Goal: Task Accomplishment & Management: Manage account settings

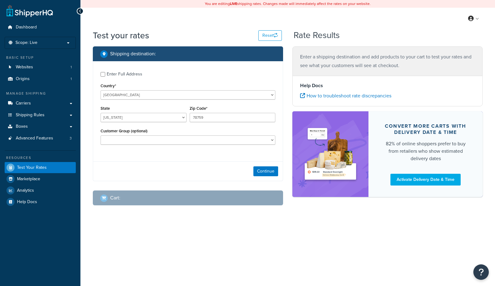
select select "[GEOGRAPHIC_DATA]"
checkbox input "true"
type input "80907"
select select "CO"
select select
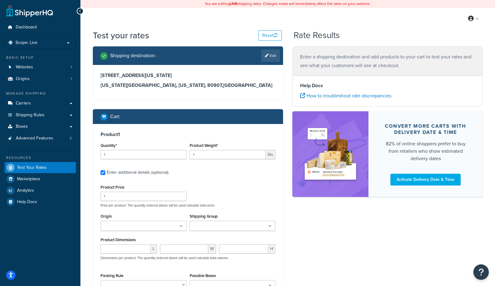
type input "1.500000"
type input "247.5"
type input "1.400000"
type input "66.15"
type input "1.400000"
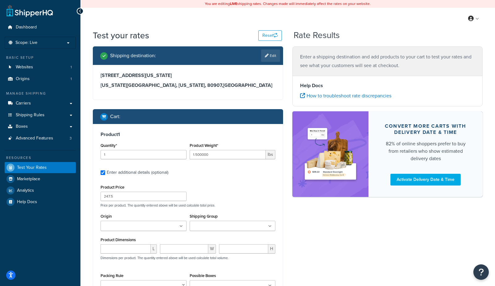
type input "66.15"
type input "1.400000"
type input "62.65"
type input "29.000000"
type input "1.500000"
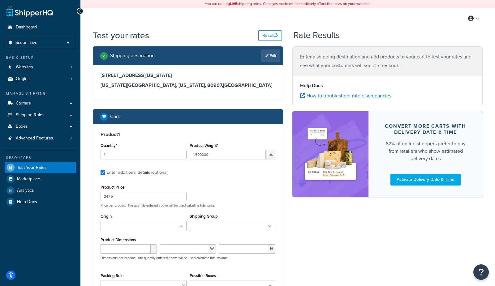
type input "1.200000"
type input "19.900000"
type input "87.8"
type input "19.900000"
type input "87.8"
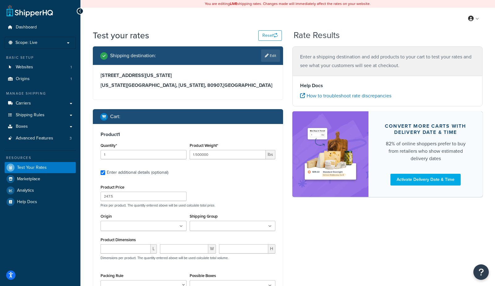
type input "19.900000"
type input "87.8"
type input "2"
type input "0.400000"
type input "16.68"
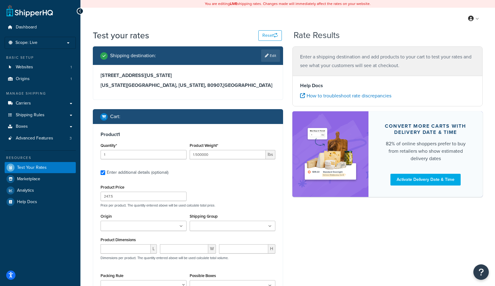
type input "3.000000"
type input "2"
type input "5.450000"
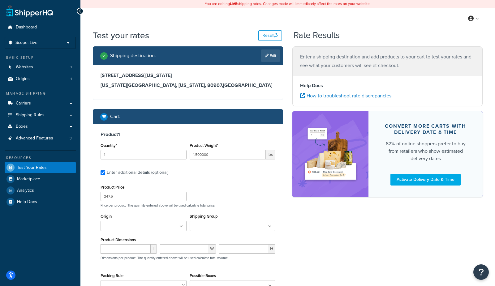
type input "71.5"
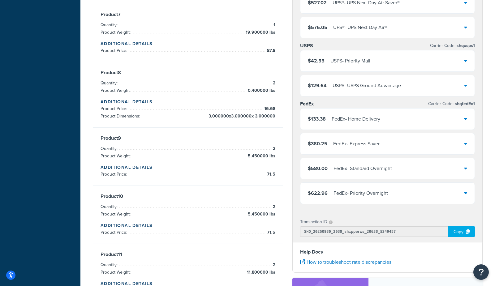
scroll to position [481, 0]
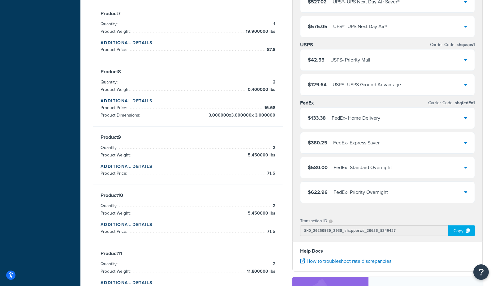
click at [350, 120] on div "FedEx - Home Delivery" at bounding box center [356, 118] width 49 height 9
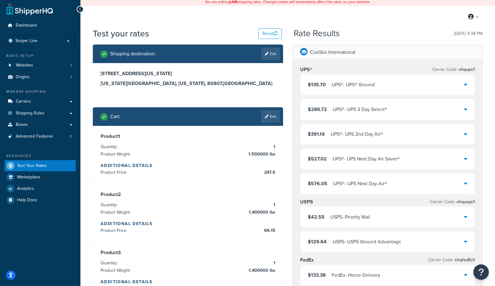
scroll to position [0, 0]
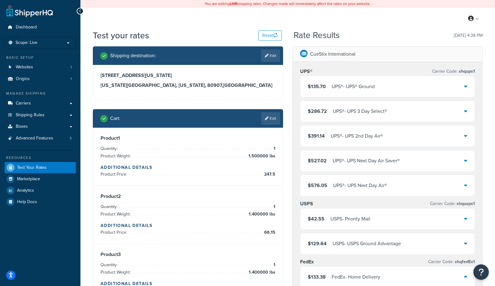
click at [238, 74] on h3 "723 E FILLMORE ST COLORADO SPRINGS" at bounding box center [188, 75] width 175 height 6
click at [181, 87] on h3 "COLORADO SPRINGS, Colorado, 80907 , United States" at bounding box center [188, 85] width 175 height 6
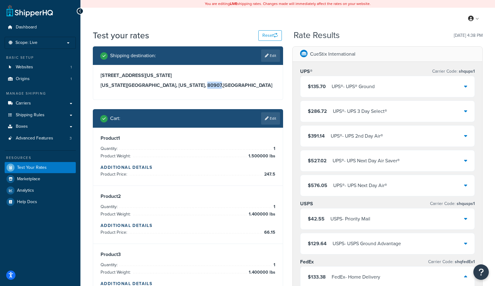
copy h3 "80907"
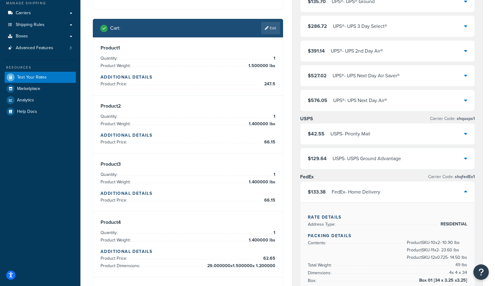
scroll to position [96, 0]
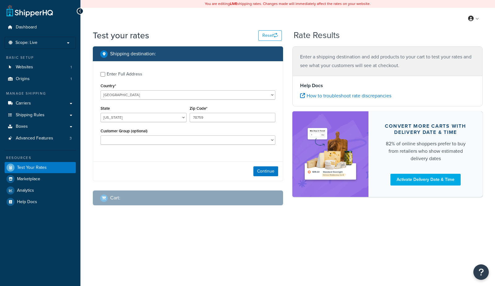
select select "[GEOGRAPHIC_DATA]"
checkbox input "true"
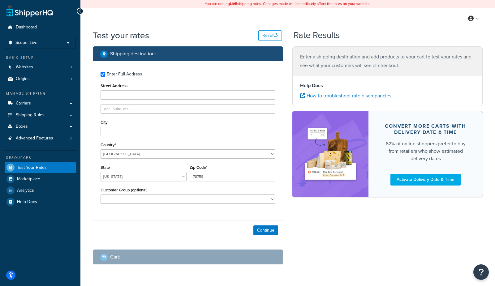
type input "4874 SOUTH CATHERINE ST"
type input "PLATTSBURGH"
type input "12901"
select select "NY"
select select "Wholesale"
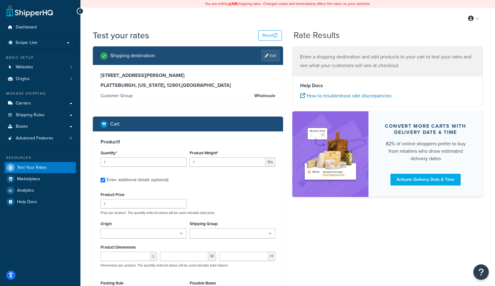
type input "2"
type input "0.500000"
type input "11.3"
type input "9.500000"
type input "5.500000"
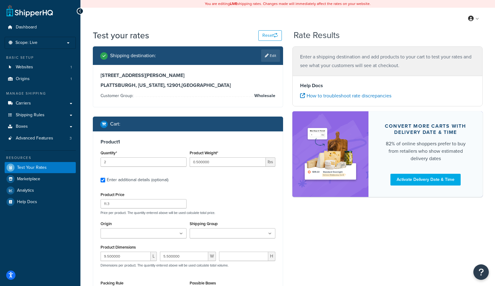
type input "0.250000"
type input "2"
type input "5.000000"
type input "26.6"
type input "8.000000"
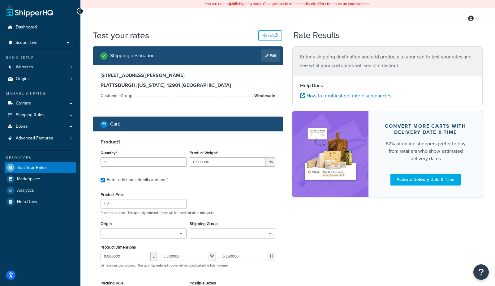
type input "4.000000"
type input "5.000000"
type input "1.400000"
type input "41.65"
type input "1.400000"
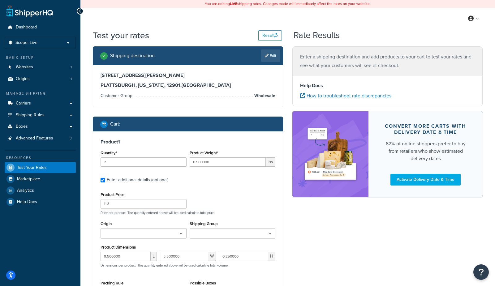
type input "67.5"
type input "1.500000"
type input "72.5"
type input "1.500000"
type input "76.05"
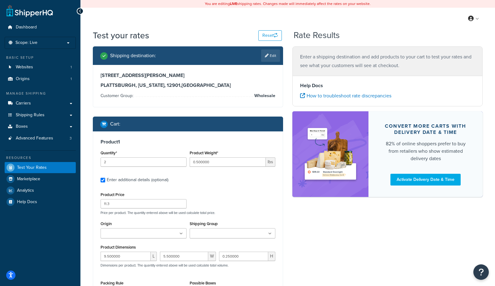
type input "2"
type input "0.400000"
type input "7.82"
type input "0.000000"
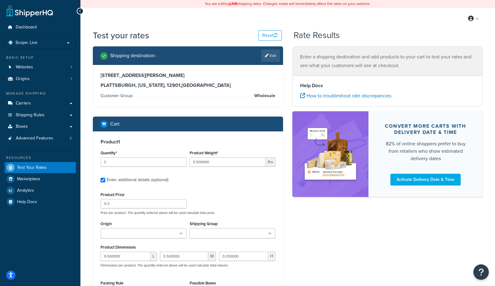
type input "0.000000"
type input "0.020000"
type input "7.5"
type input "30"
type input "0.010000"
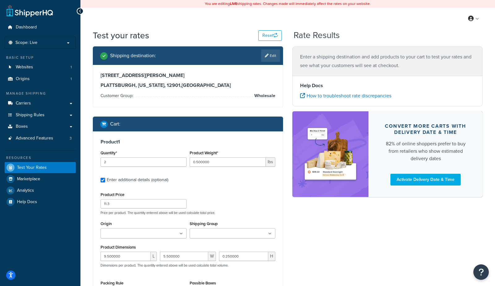
type input "0.2"
type input "0.100000"
type input "12.13"
type input "0.010000"
type input "15.39"
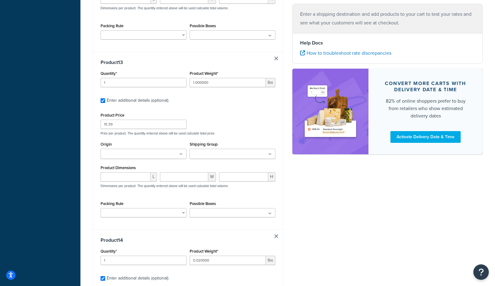
scroll to position [2406, 0]
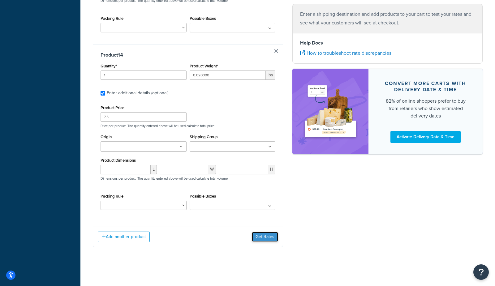
click at [268, 235] on button "Get Rates" at bounding box center [265, 237] width 26 height 10
click at [268, 238] on button "Get Rates" at bounding box center [265, 237] width 26 height 10
click at [268, 234] on button "Get Rates" at bounding box center [265, 237] width 26 height 10
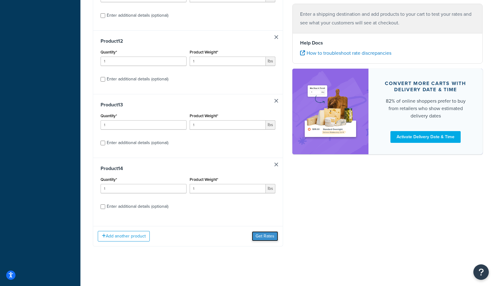
click at [276, 236] on button "Get Rates" at bounding box center [265, 236] width 26 height 10
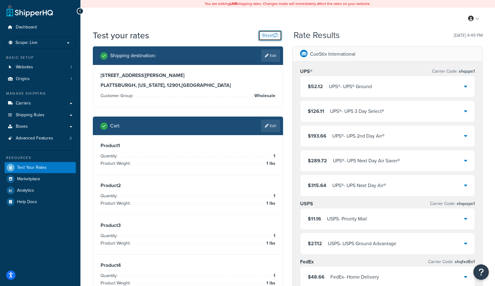
click at [269, 38] on button "Reset" at bounding box center [270, 35] width 24 height 11
select select "TX"
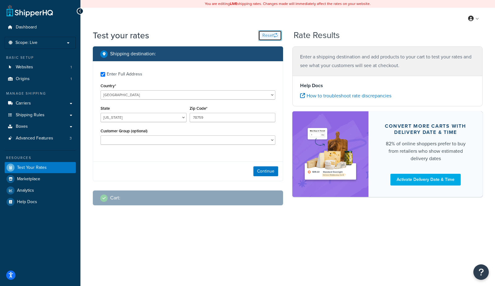
checkbox input "true"
type input "12901"
select select "NY"
select select "Wholesale"
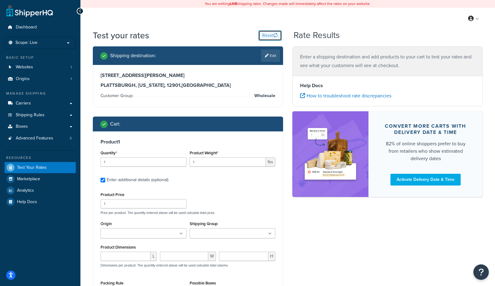
type input "2"
type input "0.500000"
type input "11.3"
type input "9.500000"
type input "5.500000"
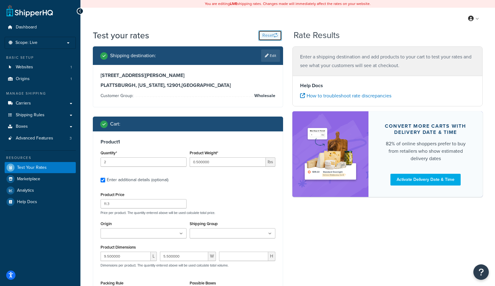
type input "0.250000"
type input "2"
type input "5.000000"
type input "26.6"
type input "8.000000"
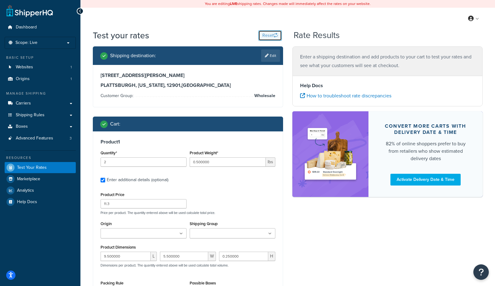
type input "4.000000"
type input "5.000000"
type input "1.400000"
type input "41.65"
type input "1.400000"
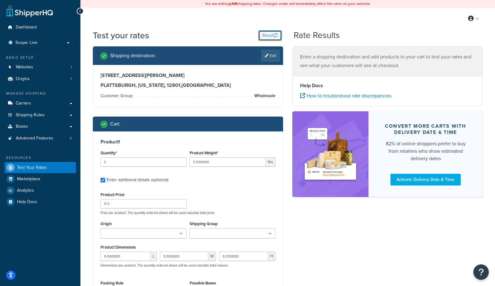
type input "67.5"
type input "1.500000"
type input "72.5"
type input "1.500000"
type input "76.05"
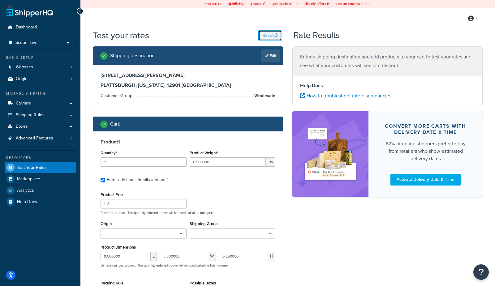
type input "2"
type input "0.400000"
type input "7.82"
type input "0.000000"
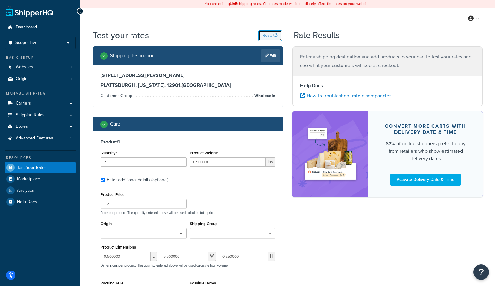
type input "0.000000"
type input "0.020000"
type input "7.5"
type input "30"
type input "0.010000"
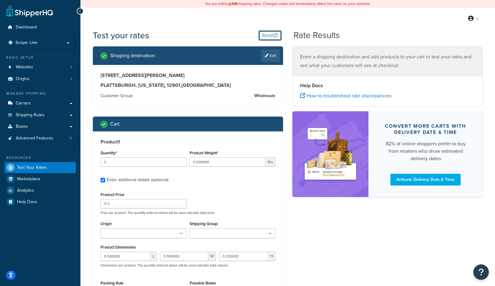
type input "0.2"
type input "0.100000"
type input "12.13"
type input "0.010000"
type input "15.39"
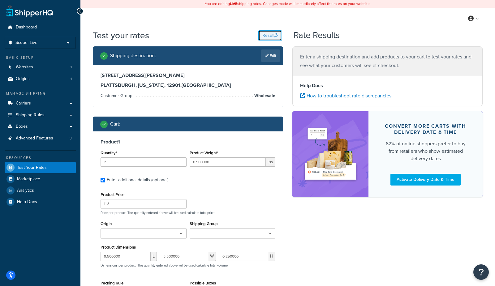
type input "1.000000"
type input "15.39"
type input "1.000000"
type input "15.39"
type input "0.020000"
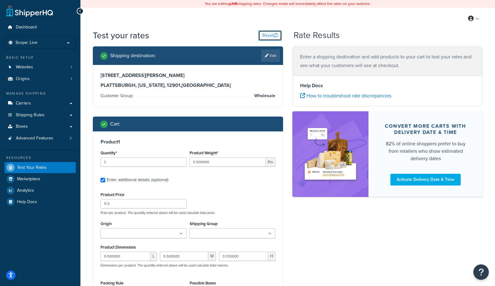
type input "7.5"
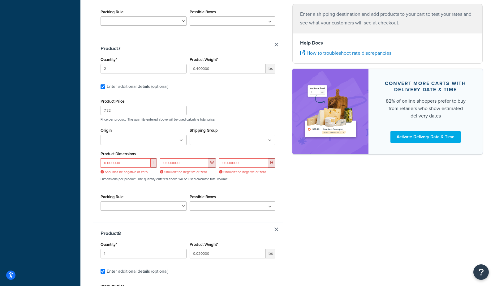
scroll to position [1151, 0]
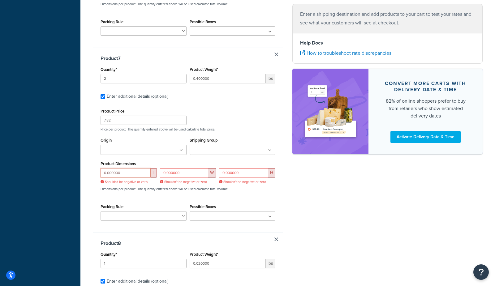
drag, startPoint x: 130, startPoint y: 171, endPoint x: 42, endPoint y: 153, distance: 89.0
click at [42, 153] on div "Dashboard Scope: Live Basic Setup Websites 1 Origins 1 Manage Shipping Carriers…" at bounding box center [247, 196] width 495 height 2694
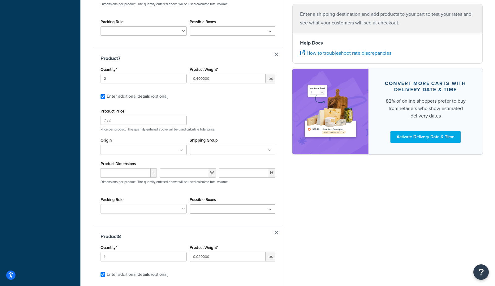
click at [340, 230] on div "Shipping destination : Edit 4874 SOUTH CATHERINE ST PLATTSBURGH, New York, 1290…" at bounding box center [287, 201] width 399 height 2610
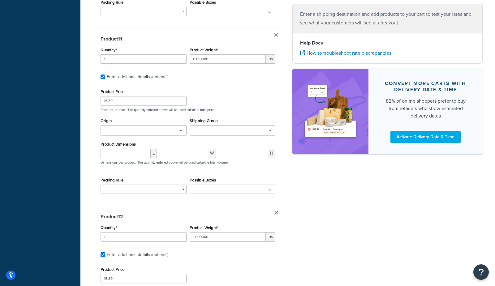
scroll to position [2399, 0]
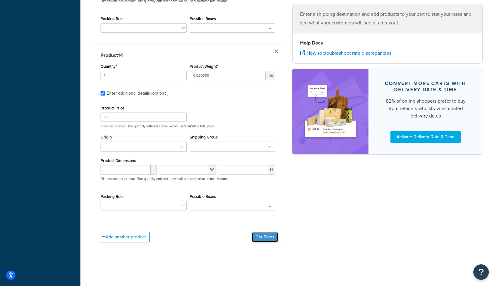
click at [264, 234] on button "Get Rates" at bounding box center [265, 237] width 26 height 10
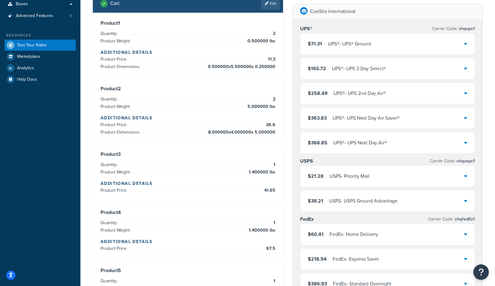
scroll to position [123, 0]
click at [360, 172] on div "USPS - Priority Mail" at bounding box center [349, 176] width 40 height 9
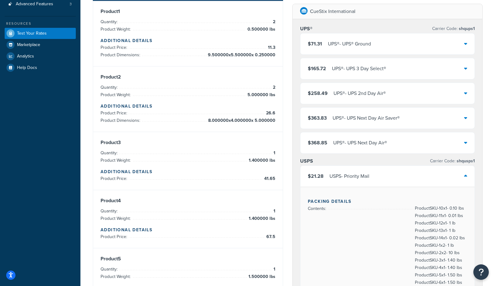
scroll to position [137, 0]
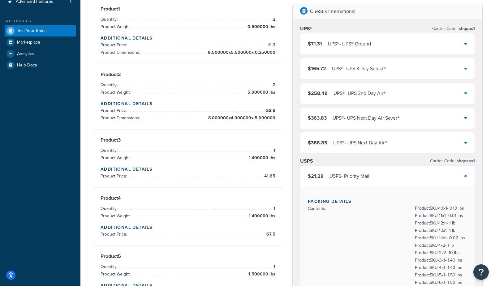
click at [394, 173] on div "$21.28 USPS - Priority Mail" at bounding box center [387, 176] width 174 height 21
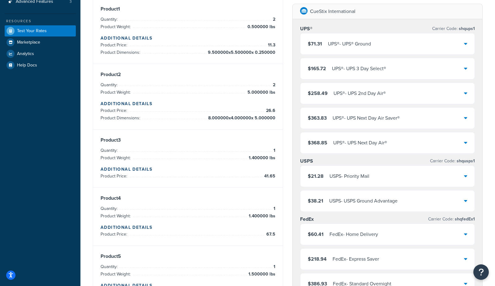
click at [381, 43] on div "$71.31 UPS® - UPS® Ground" at bounding box center [387, 43] width 174 height 21
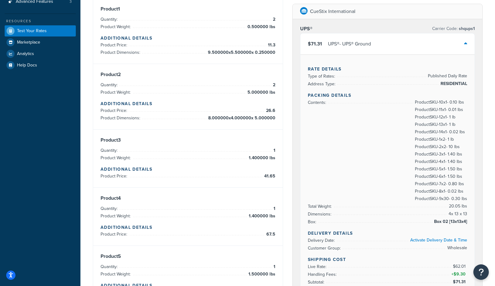
click at [381, 43] on div "$71.31 UPS® - UPS® Ground" at bounding box center [387, 43] width 174 height 21
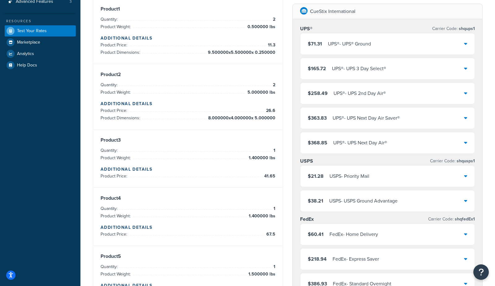
click at [381, 43] on div "$71.31 UPS® - UPS® Ground" at bounding box center [387, 43] width 174 height 21
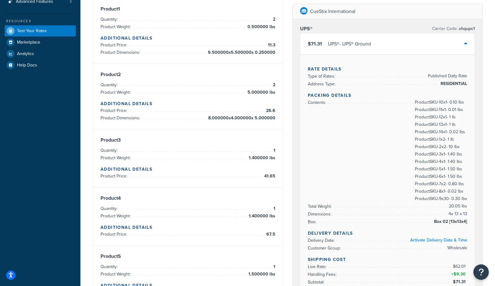
click at [381, 43] on div "$71.31 UPS® - UPS® Ground" at bounding box center [387, 43] width 174 height 21
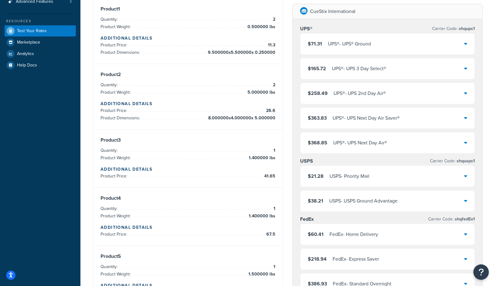
click at [337, 176] on div "USPS - Priority Mail" at bounding box center [349, 176] width 40 height 9
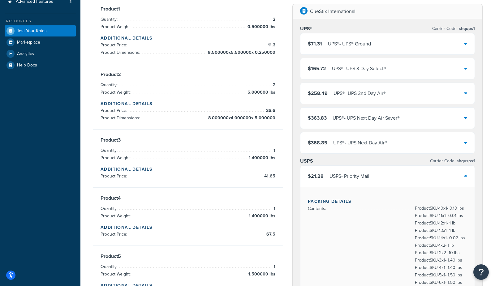
scroll to position [0, 0]
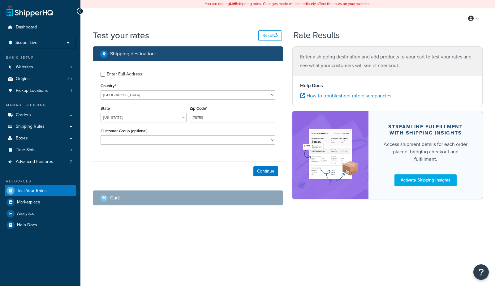
select select "[GEOGRAPHIC_DATA]"
click at [37, 128] on span "Shipping Rules" at bounding box center [30, 126] width 29 height 5
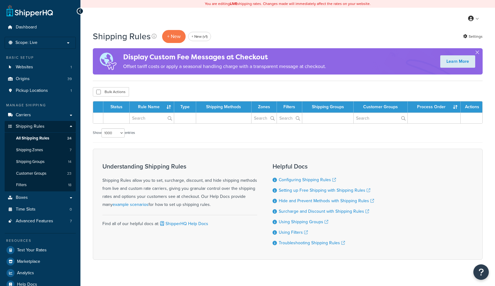
select select "1000"
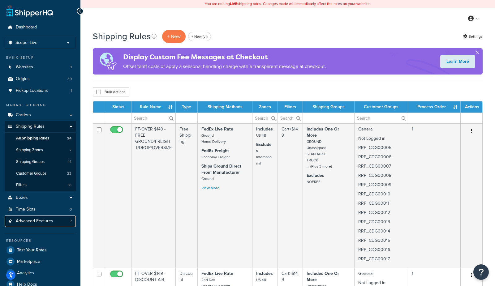
click at [28, 222] on span "Advanced Features" at bounding box center [34, 221] width 37 height 5
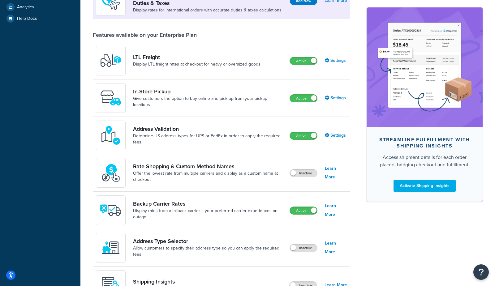
scroll to position [221, 0]
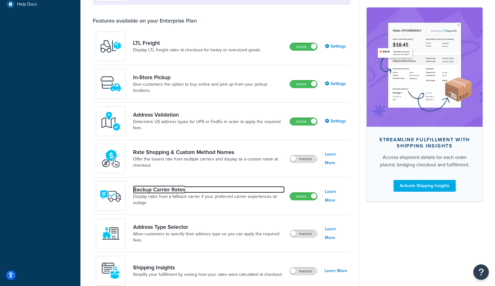
click at [180, 186] on link "Backup Carrier Rates" at bounding box center [209, 189] width 152 height 7
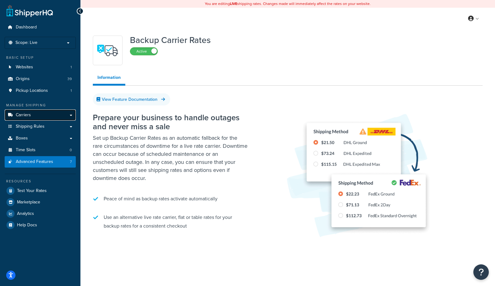
click at [26, 114] on span "Carriers" at bounding box center [23, 115] width 15 height 5
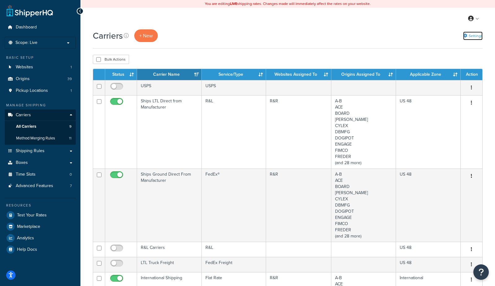
click at [469, 37] on link "Settings" at bounding box center [472, 36] width 19 height 9
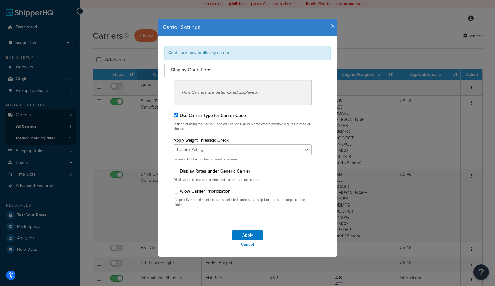
click at [334, 28] on icon "button" at bounding box center [333, 26] width 4 height 6
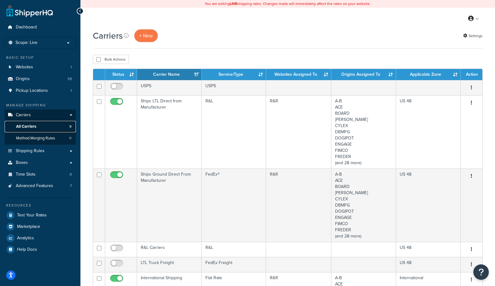
click at [33, 127] on span "All Carriers" at bounding box center [26, 126] width 20 height 5
click at [29, 44] on span "Scope: Live" at bounding box center [26, 42] width 22 height 5
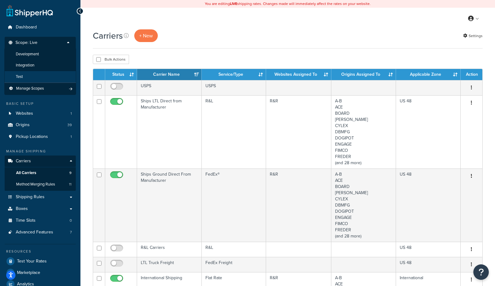
click at [18, 78] on span "Test" at bounding box center [19, 76] width 7 height 5
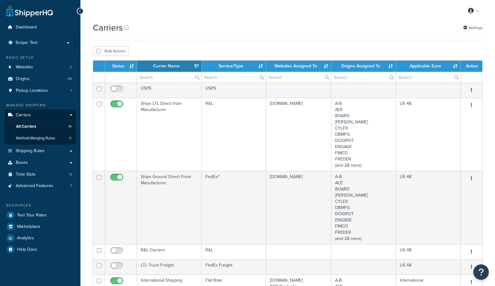
select select "15"
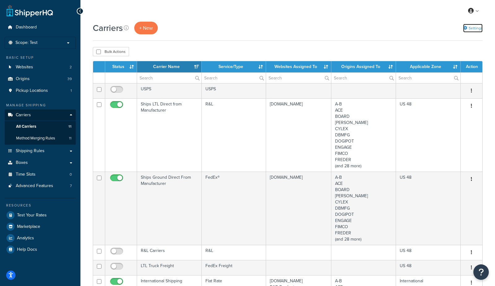
click at [479, 25] on link "Settings" at bounding box center [472, 28] width 19 height 9
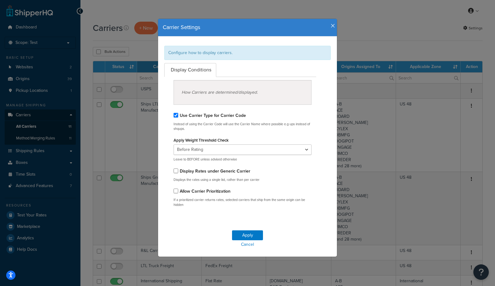
click at [206, 189] on label "Allow Carrier Prioritization" at bounding box center [205, 191] width 51 height 6
click at [178, 189] on input "Allow Carrier Prioritization" at bounding box center [176, 191] width 5 height 5
checkbox input "true"
click at [332, 26] on icon "button" at bounding box center [333, 26] width 4 height 6
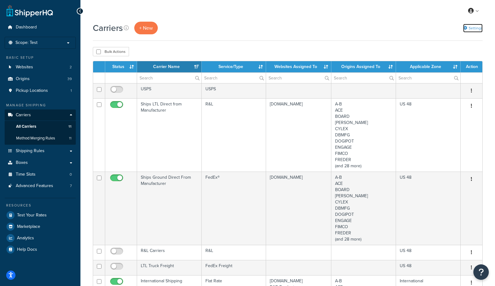
click at [464, 27] on icon at bounding box center [465, 28] width 4 height 4
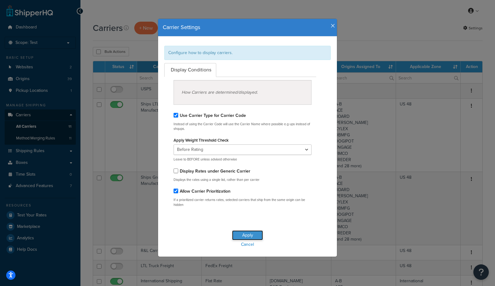
click at [242, 232] on button "Apply" at bounding box center [247, 235] width 31 height 10
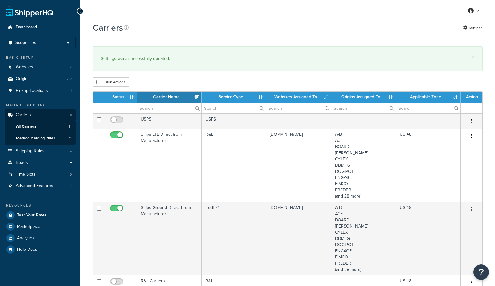
select select "15"
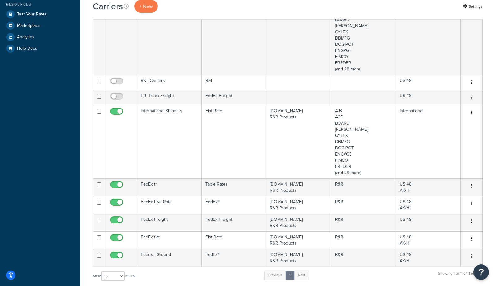
scroll to position [204, 0]
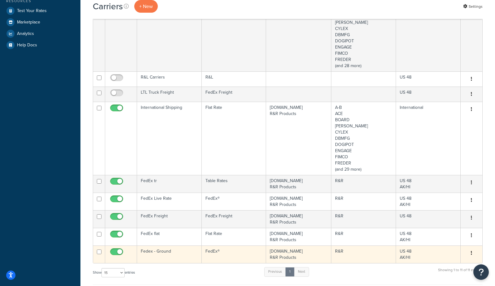
click at [156, 254] on td "Fedex - Ground" at bounding box center [169, 255] width 65 height 18
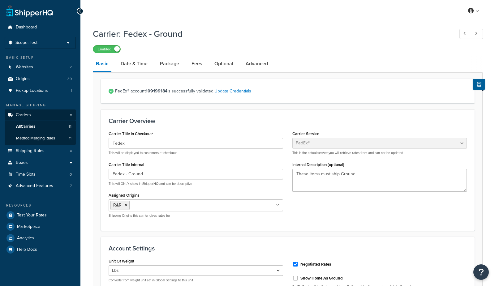
select select "fedEx"
select select "REGULAR_PICKUP"
select select "YOUR_PACKAGING"
click at [221, 61] on link "Optional" at bounding box center [223, 63] width 25 height 15
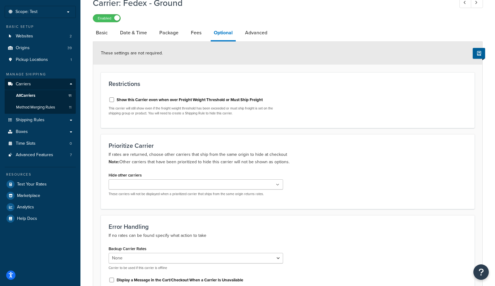
scroll to position [41, 0]
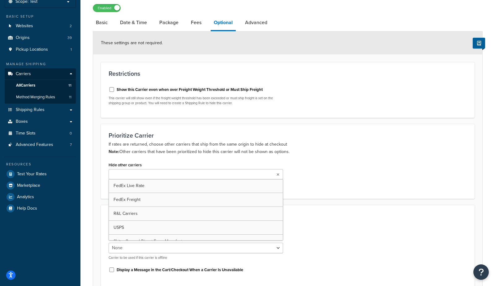
click at [121, 175] on input "Hide other carriers" at bounding box center [137, 174] width 55 height 7
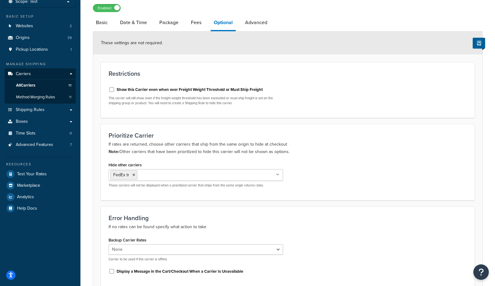
click at [268, 119] on form "These settings are not required. Restrictions Show this Carrier even when over …" at bounding box center [287, 258] width 389 height 452
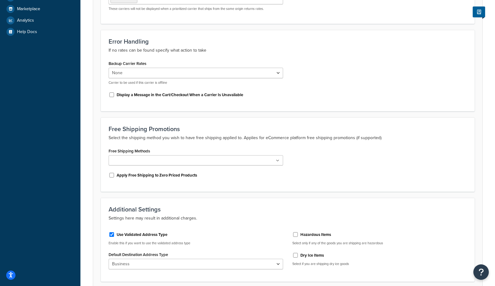
scroll to position [255, 0]
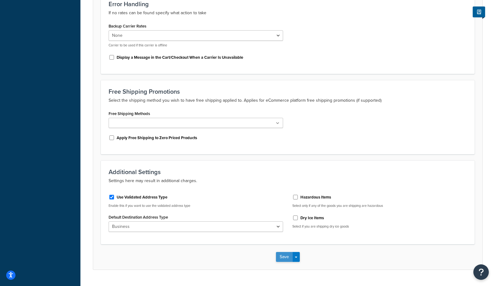
click at [279, 259] on button "Save" at bounding box center [284, 257] width 17 height 10
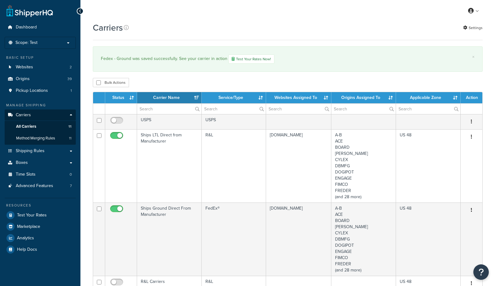
select select "15"
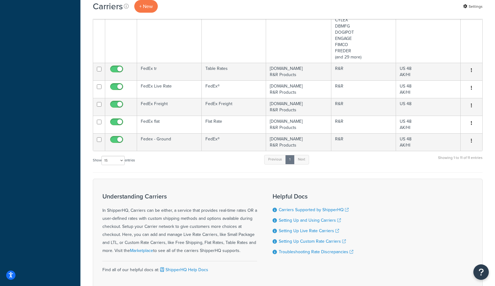
scroll to position [314, 0]
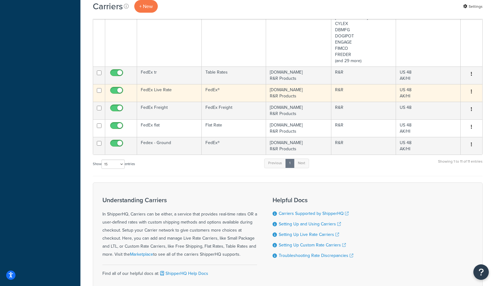
click at [171, 88] on td "FedEx Live Rate" at bounding box center [169, 93] width 65 height 18
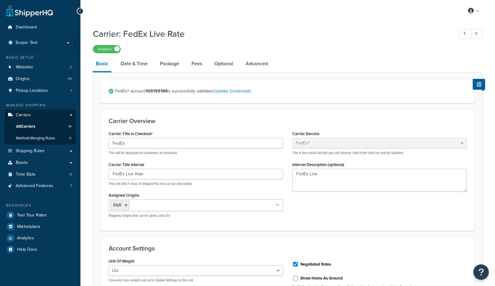
select select "fedEx"
select select "REGULAR_PICKUP"
select select "YOUR_PACKAGING"
click at [224, 63] on link "Optional" at bounding box center [223, 63] width 25 height 15
select select "166079"
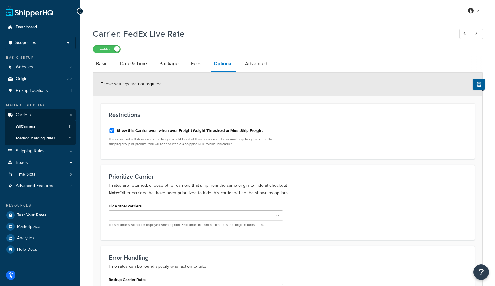
click at [125, 213] on input "Hide other carriers" at bounding box center [137, 216] width 55 height 7
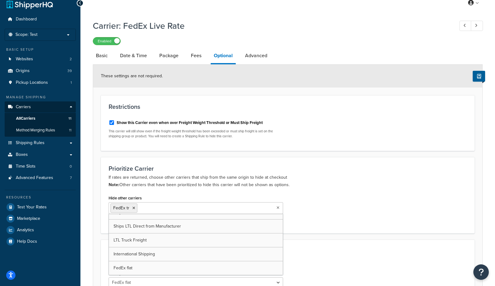
scroll to position [62, 0]
click at [336, 181] on p "If rates are returned, choose other carriers that ship from the same origin to …" at bounding box center [288, 181] width 358 height 15
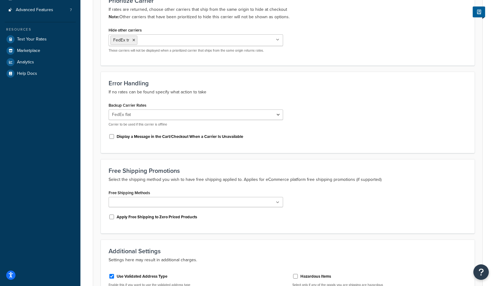
scroll to position [269, 0]
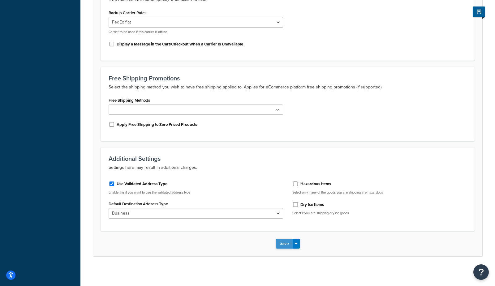
click at [283, 244] on button "Save" at bounding box center [284, 244] width 17 height 10
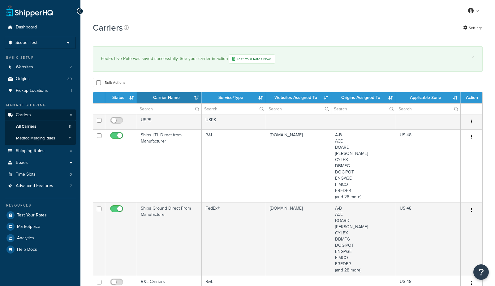
select select "15"
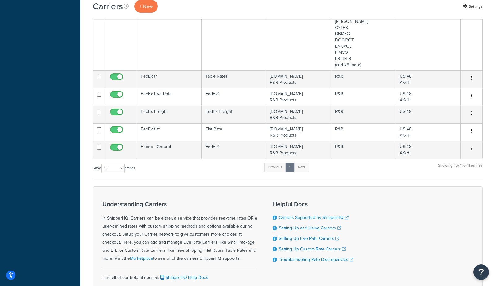
scroll to position [310, 0]
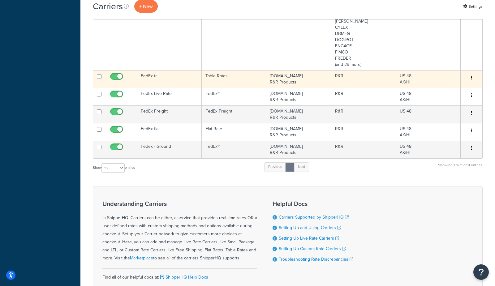
click at [167, 78] on td "FedEx tr" at bounding box center [169, 79] width 65 height 18
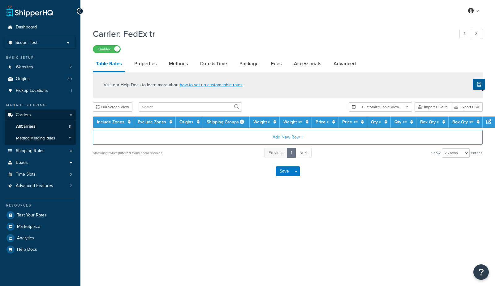
select select "25"
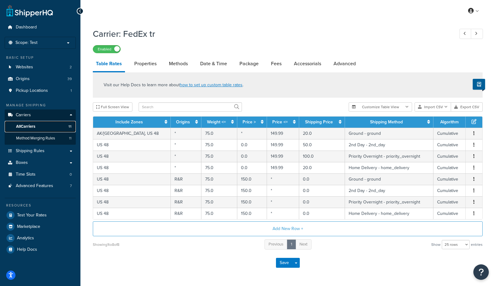
click at [35, 125] on span "All Carriers" at bounding box center [25, 126] width 19 height 5
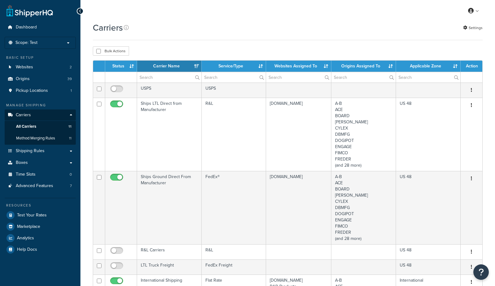
select select "15"
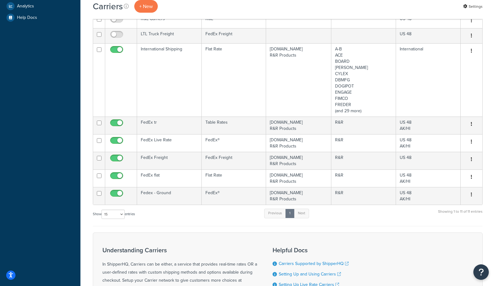
scroll to position [233, 0]
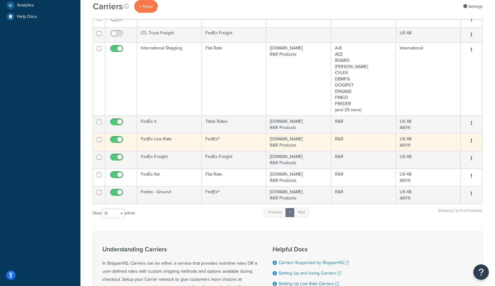
click at [161, 138] on td "FedEx Live Rate" at bounding box center [169, 142] width 65 height 18
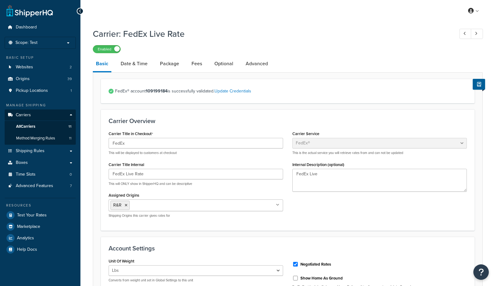
select select "fedEx"
select select "REGULAR_PICKUP"
select select "YOUR_PACKAGING"
click at [222, 63] on link "Optional" at bounding box center [223, 63] width 25 height 15
select select "166079"
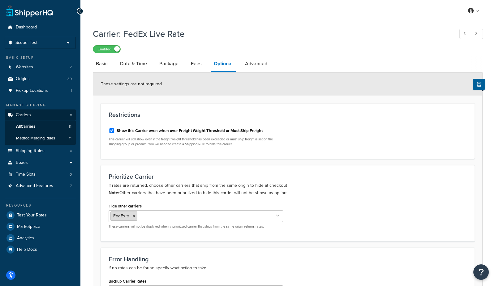
click at [133, 217] on icon at bounding box center [133, 216] width 3 height 4
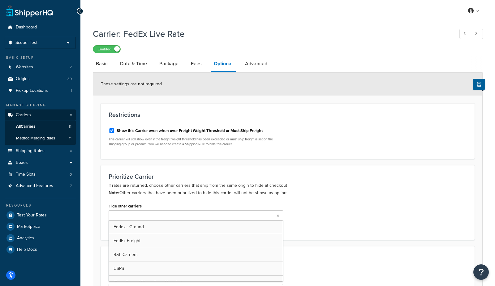
click at [149, 193] on p "If rates are returned, choose other carriers that ship from the same origin to …" at bounding box center [288, 189] width 358 height 15
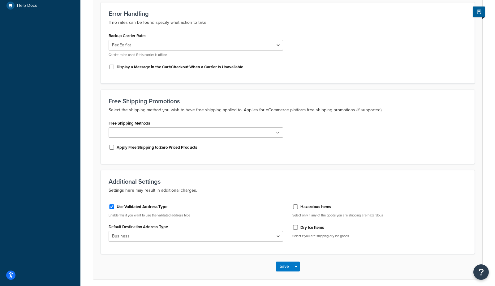
scroll to position [267, 0]
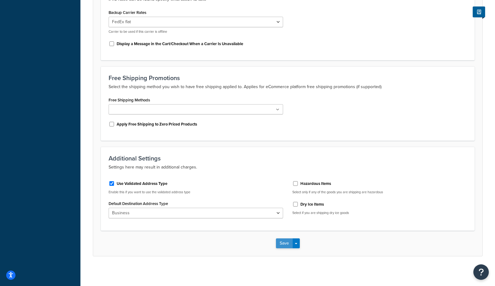
click at [286, 246] on button "Save" at bounding box center [284, 244] width 17 height 10
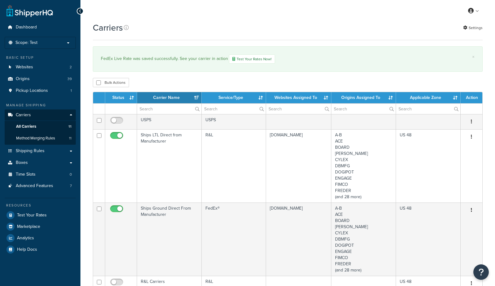
select select "15"
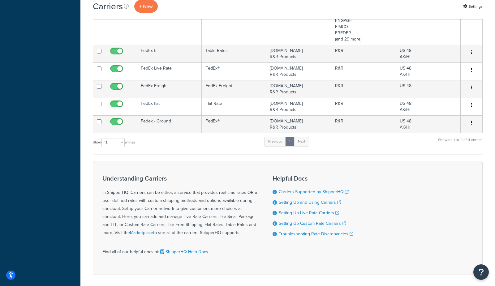
scroll to position [334, 0]
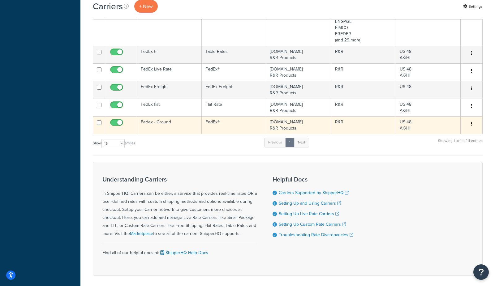
click at [191, 120] on td "Fedex - Ground" at bounding box center [169, 125] width 65 height 18
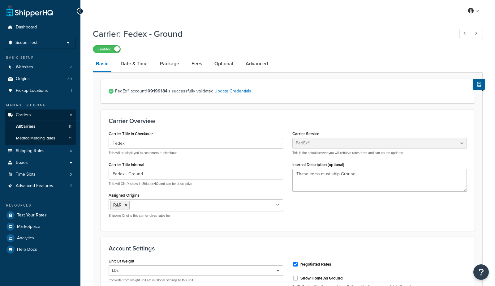
select select "fedEx"
select select "REGULAR_PICKUP"
select select "YOUR_PACKAGING"
click at [225, 71] on link "Optional" at bounding box center [223, 63] width 25 height 15
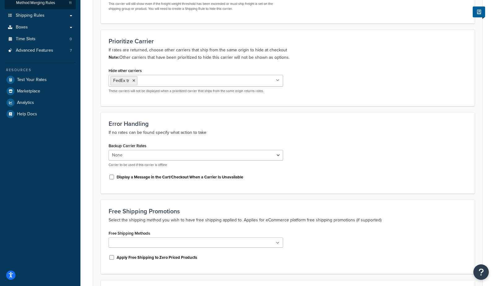
scroll to position [143, 0]
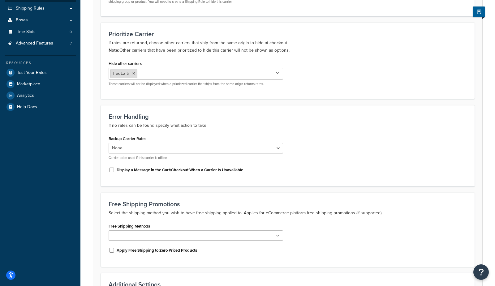
click at [133, 72] on icon at bounding box center [133, 74] width 3 height 4
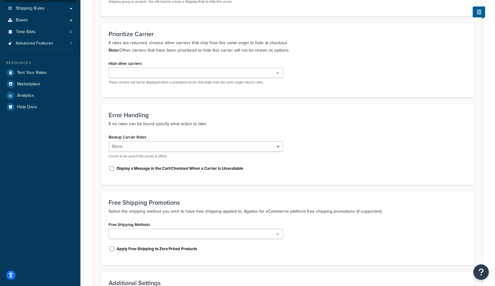
click at [151, 55] on div "Prioritize Carrier If rates are returned, choose other carriers that ship from …" at bounding box center [288, 60] width 374 height 75
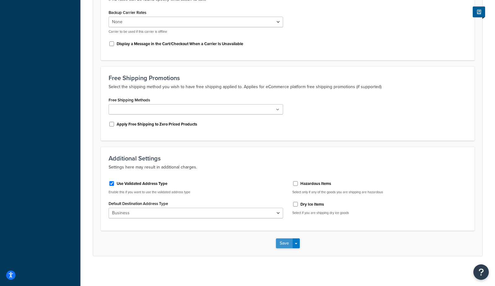
click at [281, 245] on button "Save" at bounding box center [284, 244] width 17 height 10
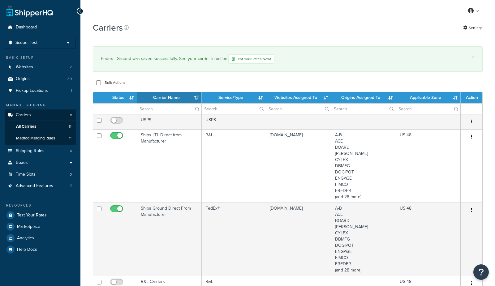
select select "15"
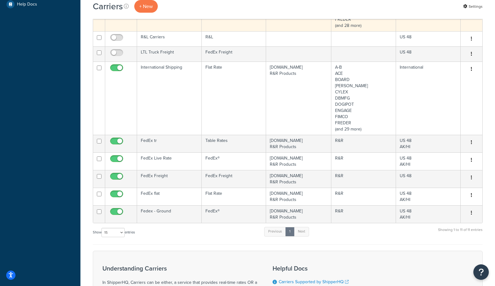
scroll to position [263, 0]
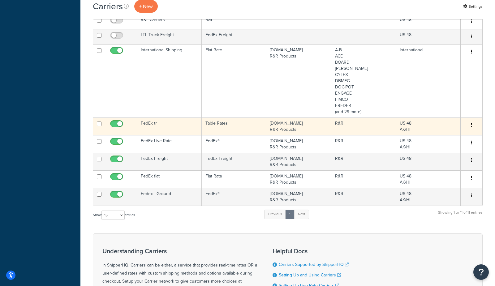
click at [157, 128] on td "FedEx tr" at bounding box center [169, 127] width 65 height 18
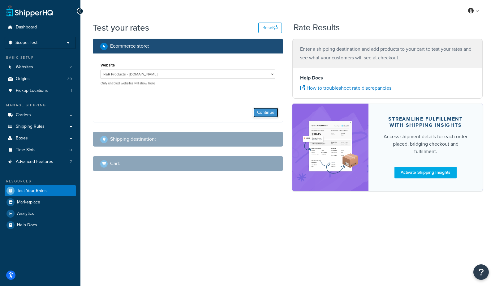
click at [261, 115] on button "Continue" at bounding box center [265, 113] width 25 height 10
select select "TX"
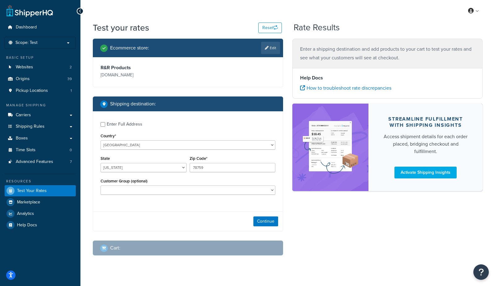
click at [259, 226] on div "Continue" at bounding box center [188, 221] width 190 height 19
click at [262, 225] on button "Continue" at bounding box center [265, 222] width 25 height 10
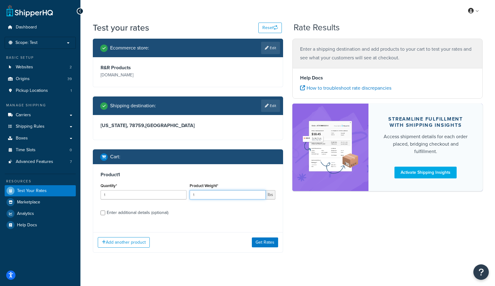
drag, startPoint x: 207, startPoint y: 196, endPoint x: 146, endPoint y: 182, distance: 62.1
click at [146, 182] on div "Quantity* 1 Product Weight* 1 lbs" at bounding box center [188, 193] width 178 height 23
type input "2"
click at [129, 210] on div "Enter additional details (optional)" at bounding box center [138, 212] width 62 height 9
click at [105, 211] on input "Enter additional details (optional)" at bounding box center [103, 213] width 5 height 5
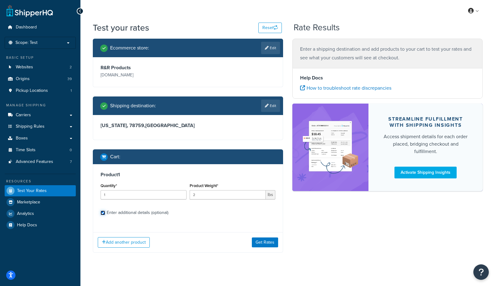
checkbox input "true"
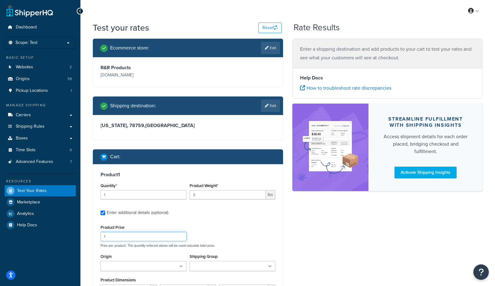
click at [124, 237] on input "1" at bounding box center [144, 236] width 86 height 9
type input "55"
click at [341, 256] on div "Ecommerce store : Edit R&R Products mcprod.rrproducts.com Shipping destination …" at bounding box center [287, 219] width 399 height 361
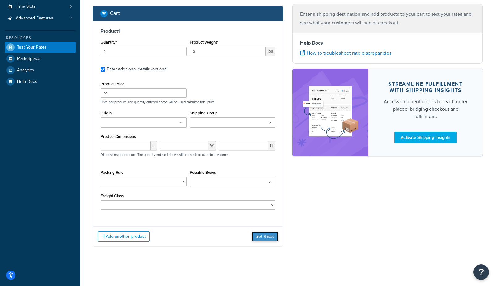
click at [264, 233] on button "Get Rates" at bounding box center [265, 237] width 26 height 10
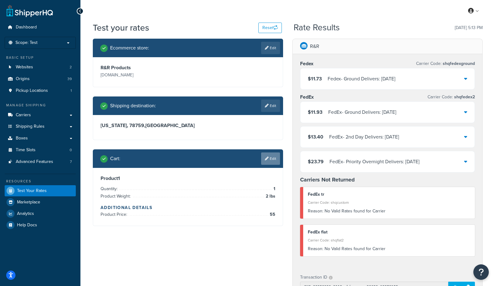
click at [269, 160] on link "Edit" at bounding box center [270, 159] width 19 height 12
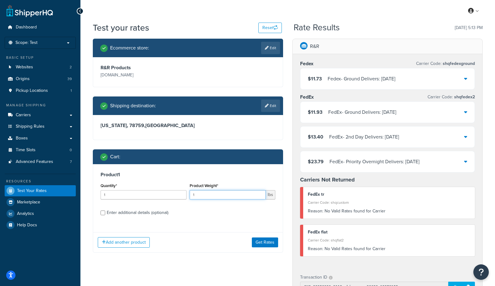
drag, startPoint x: 211, startPoint y: 196, endPoint x: 173, endPoint y: 185, distance: 38.9
click at [173, 185] on div "Quantity* 1 Product Weight* 1 lbs" at bounding box center [188, 193] width 178 height 23
type input "3"
click at [269, 240] on button "Get Rates" at bounding box center [265, 243] width 26 height 10
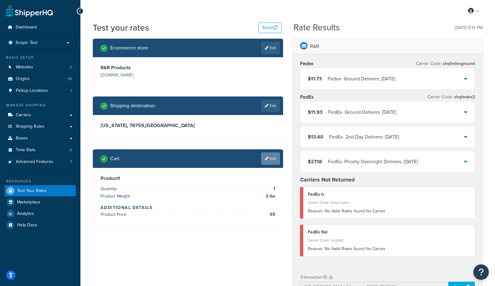
click at [277, 164] on link "Edit" at bounding box center [270, 159] width 19 height 12
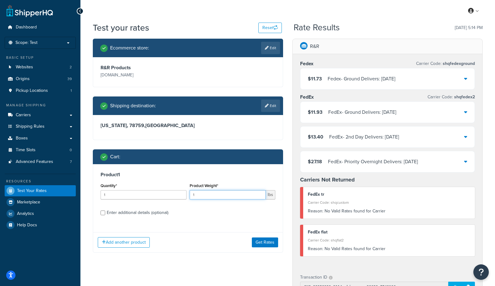
drag, startPoint x: 212, startPoint y: 196, endPoint x: 163, endPoint y: 196, distance: 48.3
click at [163, 196] on div "Quantity* 1 Product Weight* 1 lbs" at bounding box center [188, 193] width 178 height 23
type input "4"
click at [264, 239] on button "Get Rates" at bounding box center [265, 243] width 26 height 10
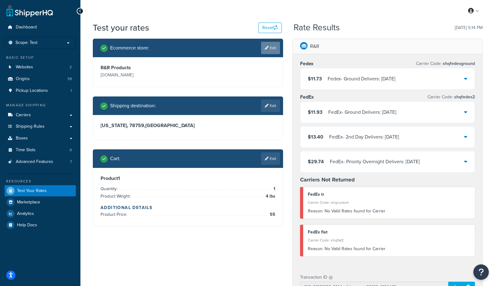
click at [270, 50] on link "Edit" at bounding box center [270, 48] width 19 height 12
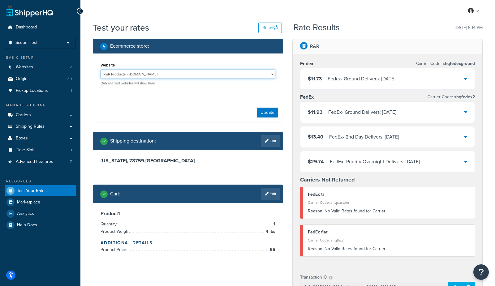
click at [186, 75] on select "R&R Products - mcprod.rrproducts.com Staging.rrproducts.com - www.staging.rrpro…" at bounding box center [188, 74] width 175 height 9
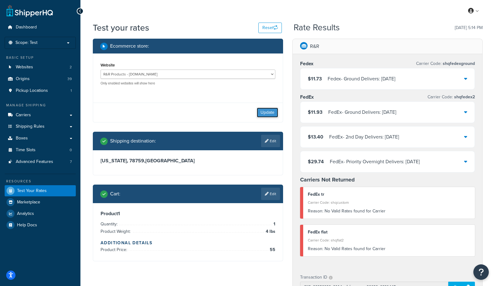
click at [269, 112] on button "Update" at bounding box center [267, 113] width 21 height 10
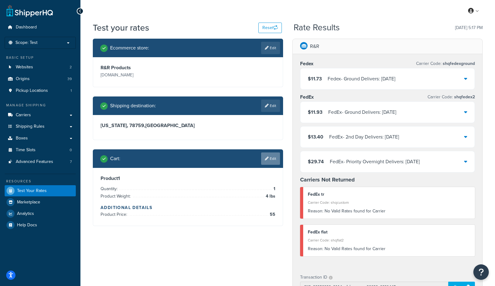
click at [271, 157] on link "Edit" at bounding box center [270, 159] width 19 height 12
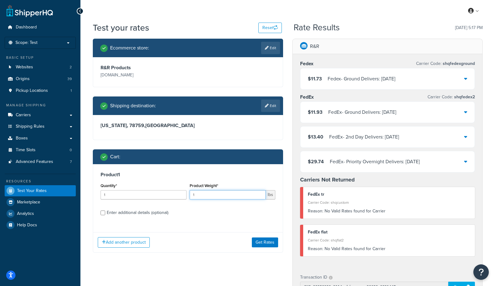
drag, startPoint x: 213, startPoint y: 196, endPoint x: 161, endPoint y: 194, distance: 52.9
click at [161, 194] on div "Quantity* 1 Product Weight* 1 lbs" at bounding box center [188, 193] width 178 height 23
type input "8"
click at [262, 243] on button "Get Rates" at bounding box center [265, 243] width 26 height 10
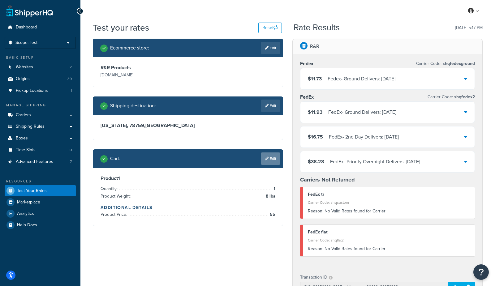
click at [270, 158] on link "Edit" at bounding box center [270, 159] width 19 height 12
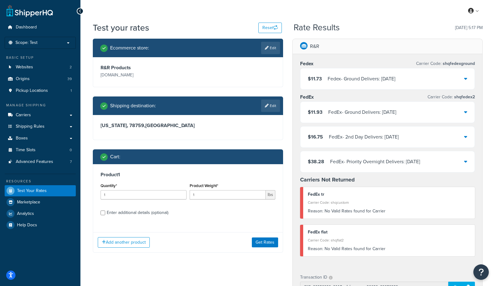
click at [118, 213] on div "Enter additional details (optional)" at bounding box center [138, 212] width 62 height 9
click at [105, 213] on input "Enter additional details (optional)" at bounding box center [103, 213] width 5 height 5
checkbox input "true"
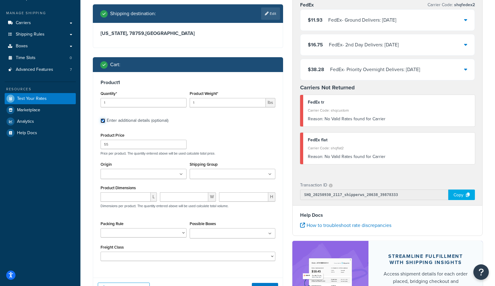
scroll to position [95, 0]
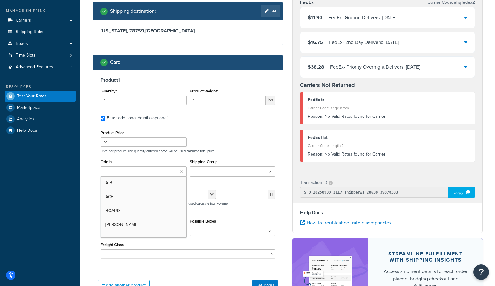
click at [119, 170] on input "Origin" at bounding box center [129, 172] width 55 height 7
type input "R"
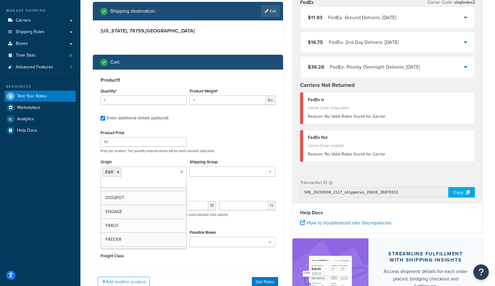
scroll to position [218, 0]
click at [84, 209] on div "Test your rates Reset Rate Results 09/30/2025, 5:17 PM Ecommerce store : Edit R…" at bounding box center [287, 137] width 415 height 421
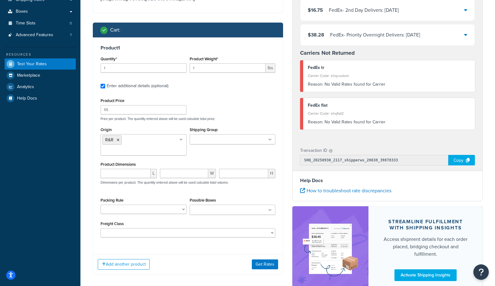
scroll to position [128, 0]
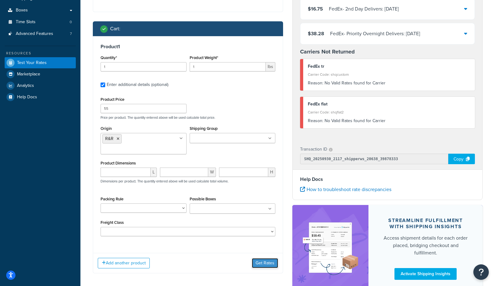
click at [256, 258] on button "Get Rates" at bounding box center [265, 263] width 26 height 10
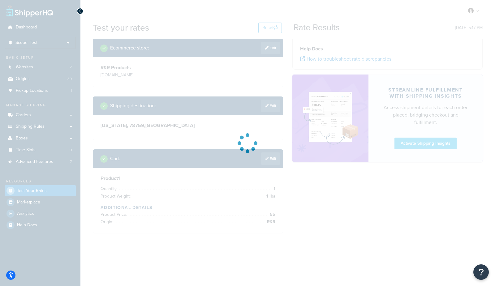
scroll to position [0, 0]
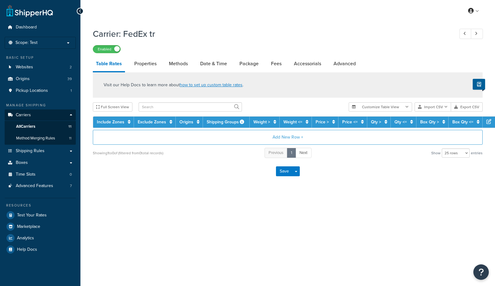
select select "25"
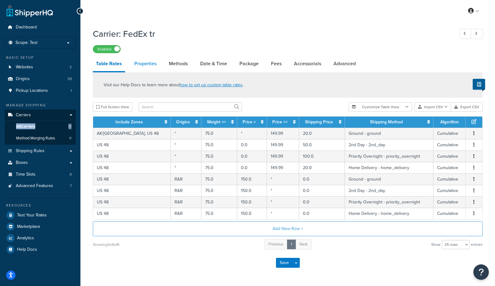
click at [146, 60] on link "Properties" at bounding box center [145, 63] width 28 height 15
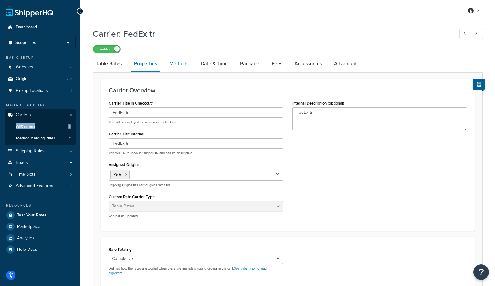
click at [186, 61] on link "Methods" at bounding box center [178, 63] width 25 height 15
select select "25"
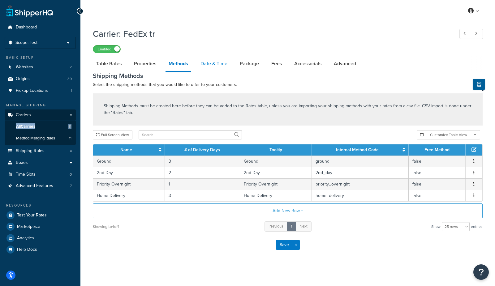
click at [218, 65] on link "Date & Time" at bounding box center [213, 63] width 33 height 15
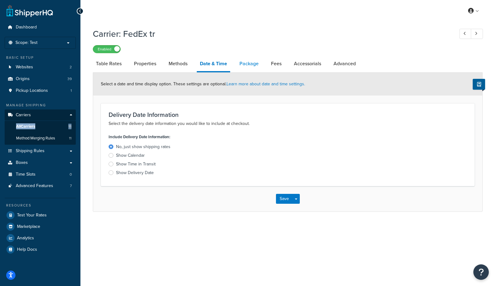
click at [250, 65] on link "Package" at bounding box center [248, 63] width 25 height 15
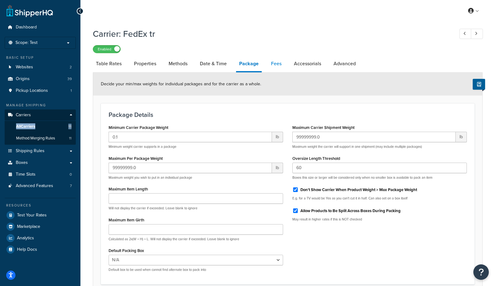
click at [276, 62] on link "Fees" at bounding box center [276, 63] width 17 height 15
select select "AFTER"
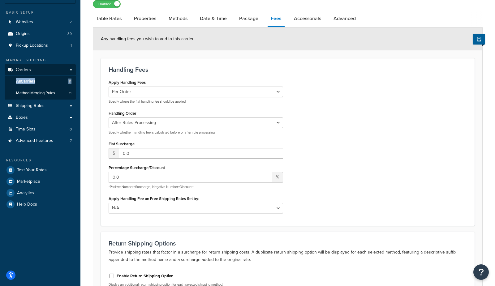
scroll to position [13, 0]
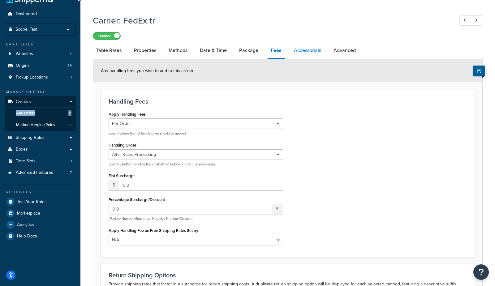
click at [303, 52] on link "Accessorials" at bounding box center [307, 50] width 33 height 15
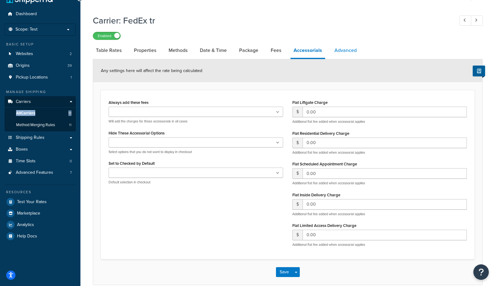
click at [344, 47] on link "Advanced" at bounding box center [345, 50] width 28 height 15
select select "false"
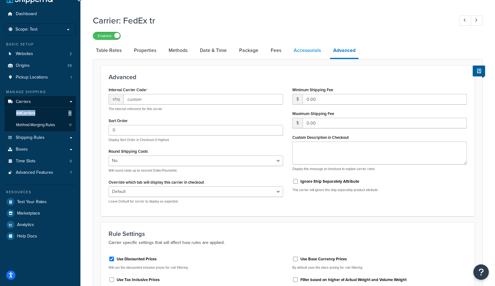
click at [297, 47] on link "Accessorials" at bounding box center [306, 50] width 33 height 15
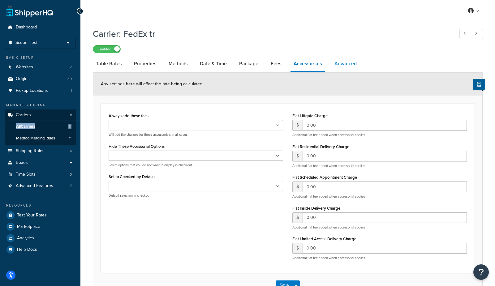
click at [340, 69] on link "Advanced" at bounding box center [345, 63] width 28 height 15
select select "false"
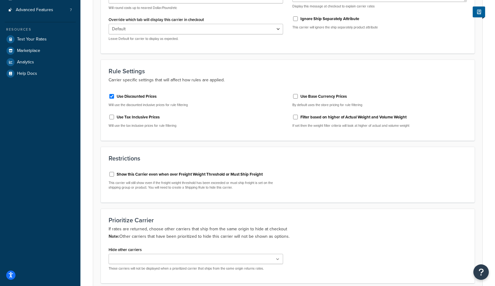
scroll to position [185, 0]
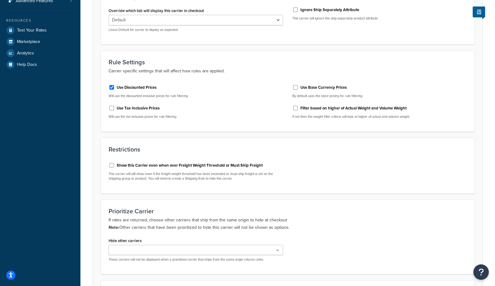
click at [208, 165] on label "Show this Carrier even when over Freight Weight Threshold or Must Ship Freight" at bounding box center [190, 166] width 146 height 6
click at [115, 165] on input "Show this Carrier even when over Freight Weight Threshold or Must Ship Freight" at bounding box center [112, 165] width 6 height 5
checkbox input "true"
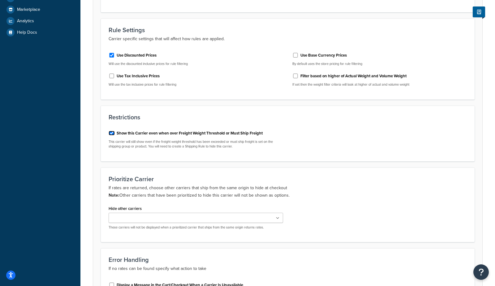
scroll to position [355, 0]
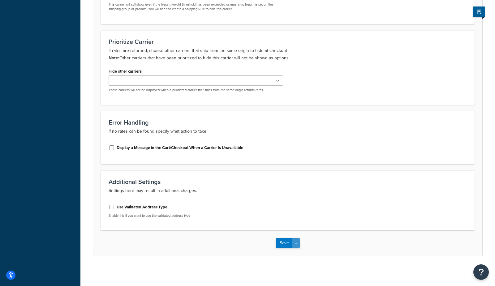
click at [298, 243] on button "Save Dropdown" at bounding box center [295, 243] width 7 height 10
click at [294, 256] on button "Save and Edit" at bounding box center [298, 254] width 45 height 13
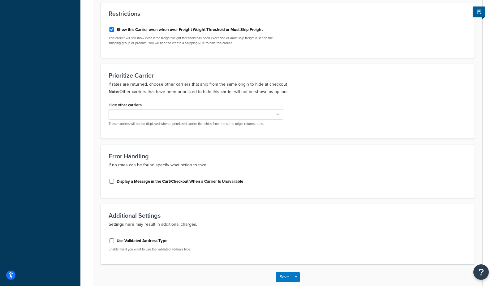
scroll to position [0, 0]
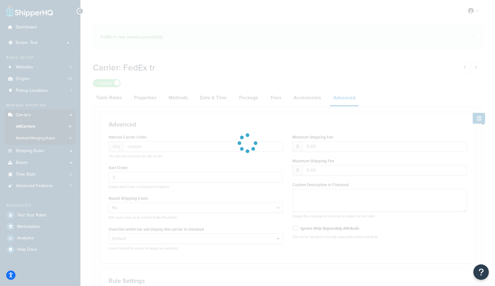
select select "false"
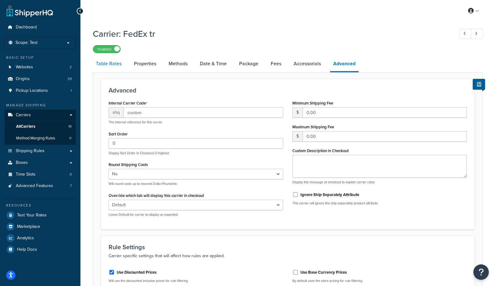
click at [106, 66] on link "Table Rates" at bounding box center [109, 63] width 32 height 15
select select "25"
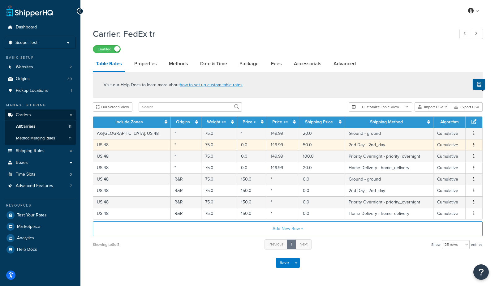
click at [118, 147] on td "US 48" at bounding box center [132, 144] width 78 height 11
select select "183345"
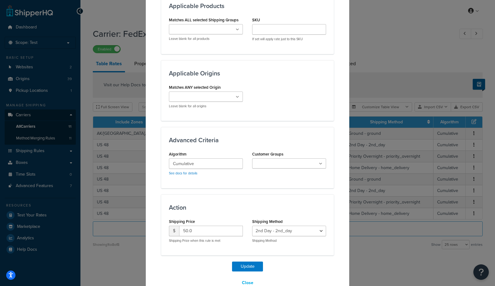
scroll to position [409, 0]
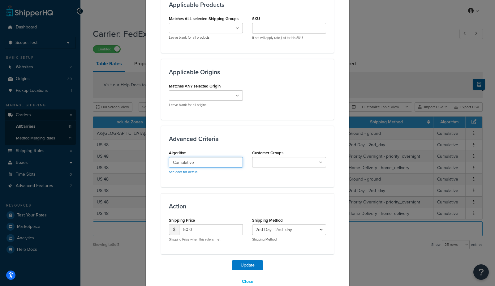
drag, startPoint x: 206, startPoint y: 159, endPoint x: 144, endPoint y: 158, distance: 61.3
click at [144, 158] on div "Update Table Rate Applicable Zones See examples and learn more about how includ…" at bounding box center [247, 143] width 495 height 286
click at [254, 260] on button "Update" at bounding box center [247, 265] width 31 height 10
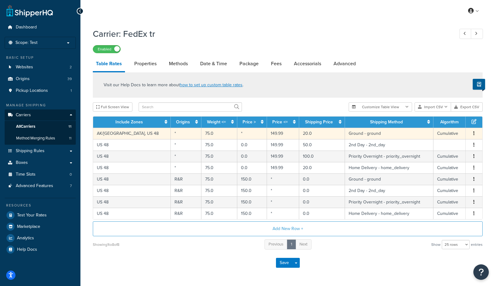
click at [443, 133] on td "Cumulative" at bounding box center [449, 133] width 32 height 11
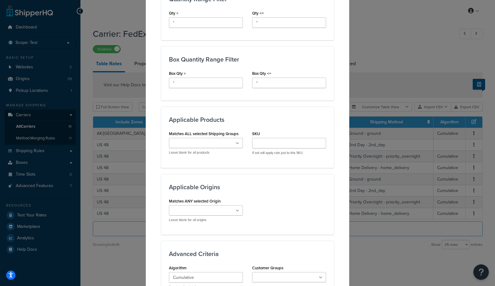
scroll to position [420, 0]
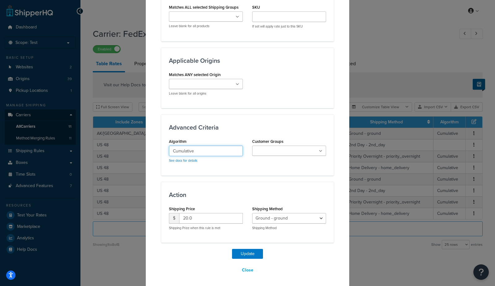
click at [208, 149] on input "Cumulative" at bounding box center [206, 151] width 74 height 11
click at [248, 253] on button "Update" at bounding box center [247, 254] width 31 height 10
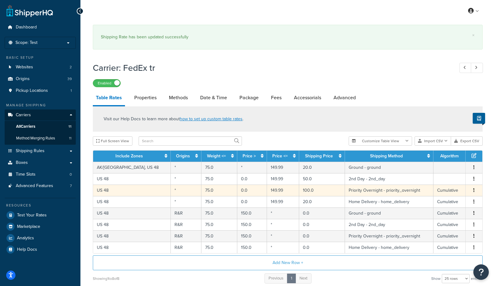
click at [201, 190] on td "75.0" at bounding box center [219, 190] width 36 height 11
select select "183346"
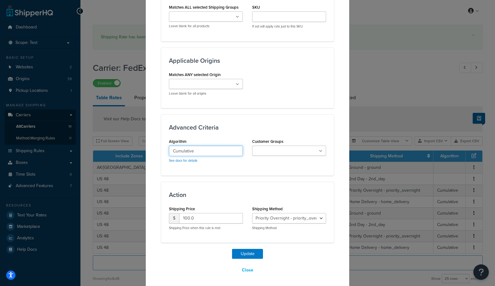
click at [200, 148] on input "Cumulative" at bounding box center [206, 151] width 74 height 11
click at [251, 251] on button "Update" at bounding box center [247, 254] width 31 height 10
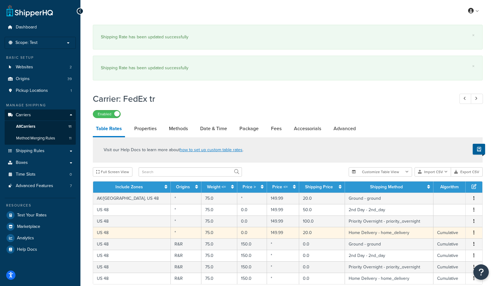
click at [299, 235] on td "20.0" at bounding box center [322, 232] width 46 height 11
select select "183347"
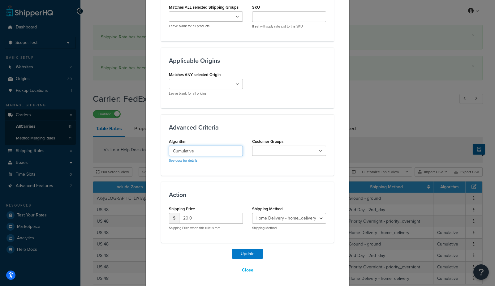
click at [210, 146] on input "Cumulative" at bounding box center [206, 151] width 74 height 11
click at [244, 249] on button "Update" at bounding box center [247, 254] width 31 height 10
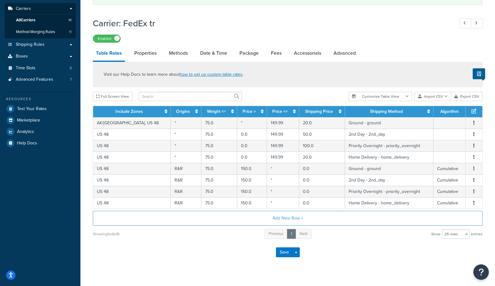
scroll to position [111, 0]
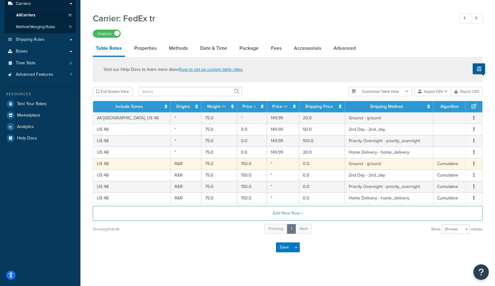
click at [312, 160] on td "0.0" at bounding box center [322, 163] width 46 height 11
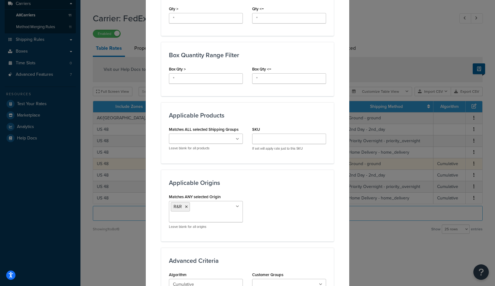
scroll to position [431, 0]
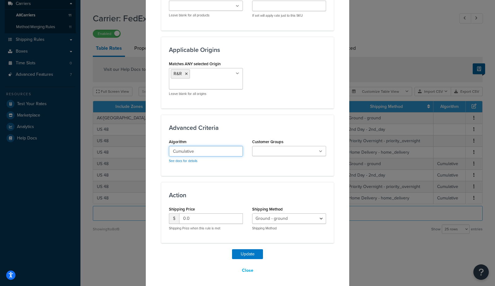
click at [205, 146] on input "Cumulative" at bounding box center [206, 151] width 74 height 11
click at [250, 255] on button "Update" at bounding box center [247, 254] width 31 height 10
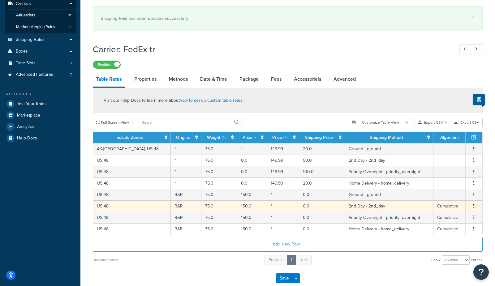
click at [359, 205] on td "2nd Day - 2nd_day" at bounding box center [389, 205] width 88 height 11
select select "183345"
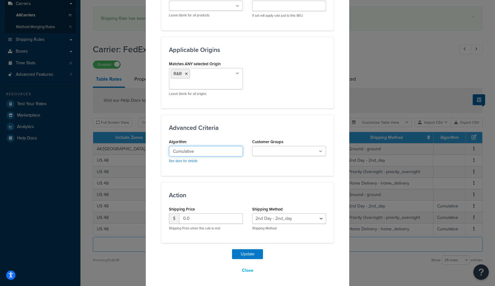
click at [197, 149] on input "Cumulative" at bounding box center [206, 151] width 74 height 11
click at [240, 251] on button "Update" at bounding box center [247, 254] width 31 height 10
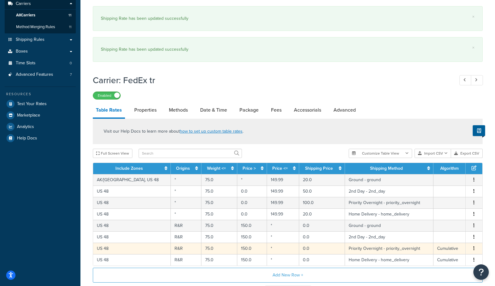
click at [243, 251] on td "150.0" at bounding box center [252, 248] width 30 height 11
select select "183346"
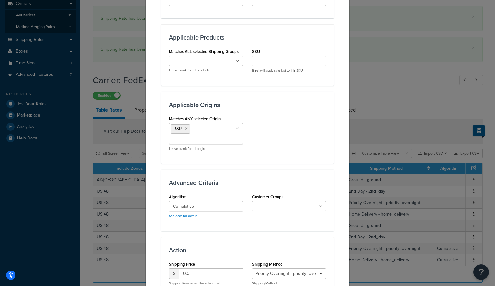
scroll to position [380, 0]
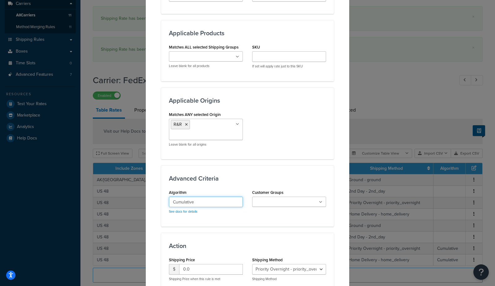
click at [205, 204] on input "Cumulative" at bounding box center [206, 202] width 74 height 11
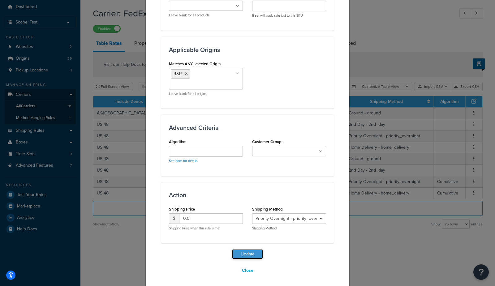
click at [259, 253] on button "Update" at bounding box center [247, 254] width 31 height 10
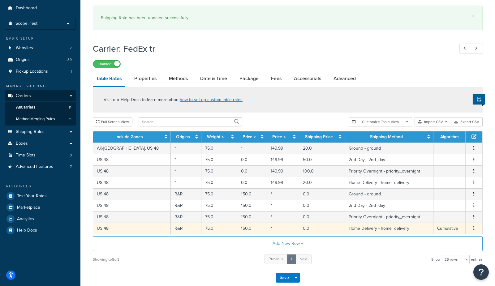
click at [363, 229] on td "Home Delivery - home_delivery" at bounding box center [389, 228] width 88 height 11
select select "183347"
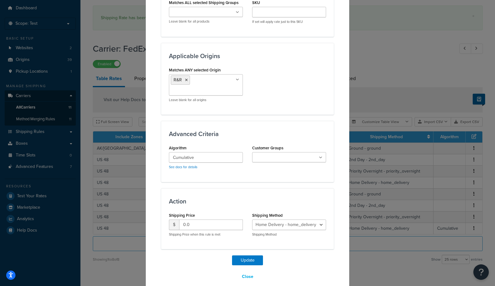
scroll to position [431, 0]
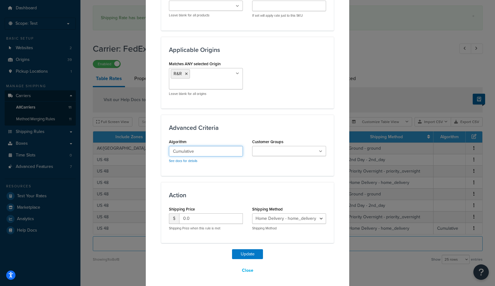
click at [214, 150] on input "Cumulative" at bounding box center [206, 151] width 74 height 11
click at [254, 254] on button "Update" at bounding box center [247, 254] width 31 height 10
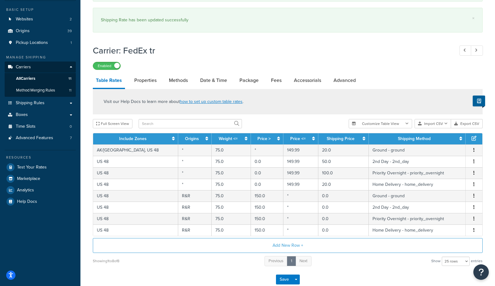
scroll to position [84, 0]
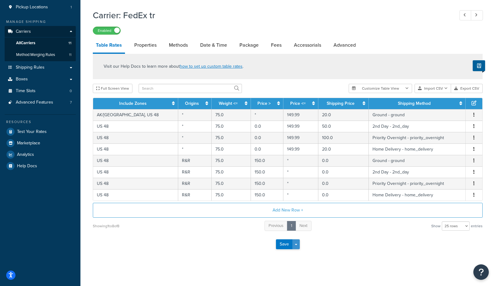
click at [295, 242] on button "Save Dropdown" at bounding box center [295, 244] width 7 height 10
click at [298, 252] on button "Save and Edit" at bounding box center [298, 255] width 45 height 13
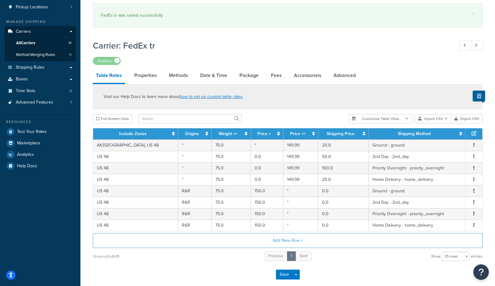
scroll to position [0, 0]
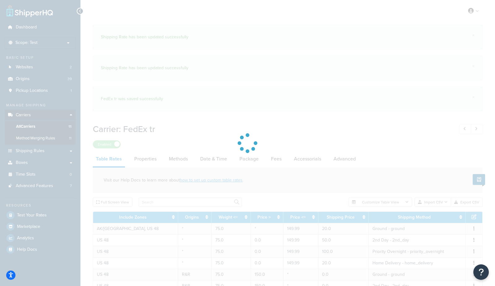
select select "25"
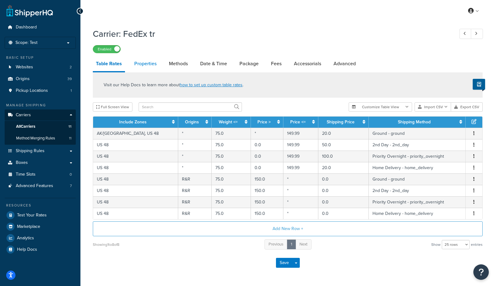
click at [144, 66] on link "Properties" at bounding box center [145, 63] width 28 height 15
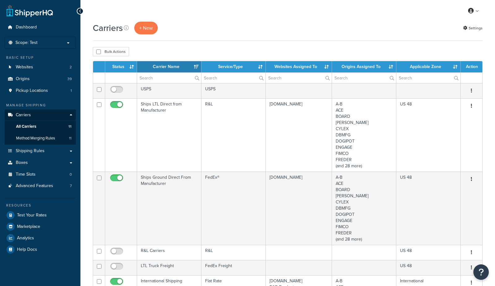
select select "15"
click at [48, 40] on p "Scope: Test" at bounding box center [40, 42] width 66 height 5
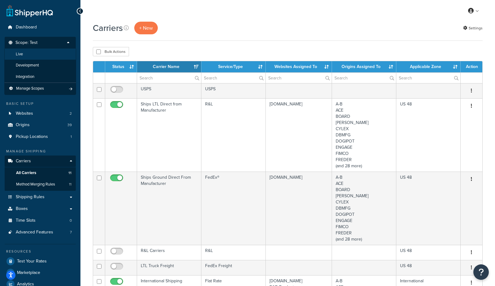
click at [25, 52] on li "Live" at bounding box center [40, 54] width 72 height 11
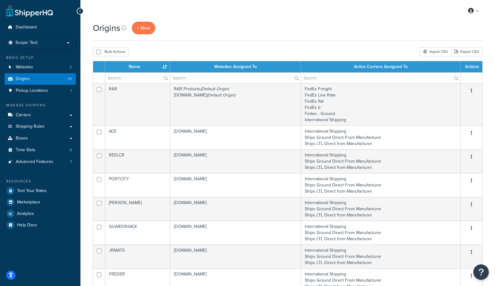
select select "1000"
click at [52, 68] on link "Websites 2" at bounding box center [40, 67] width 71 height 11
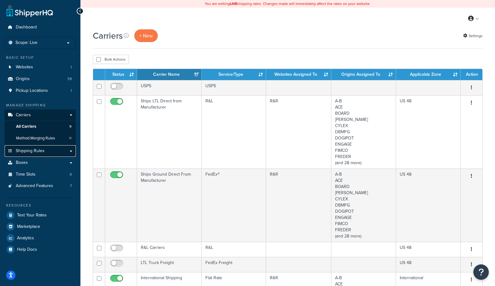
click at [23, 154] on link "Shipping Rules" at bounding box center [40, 150] width 71 height 11
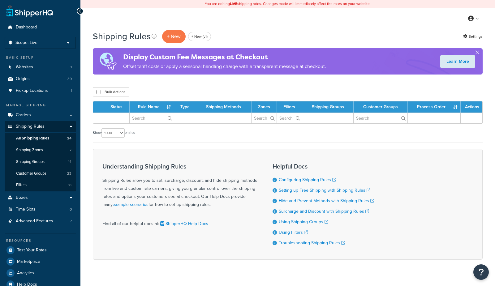
select select "1000"
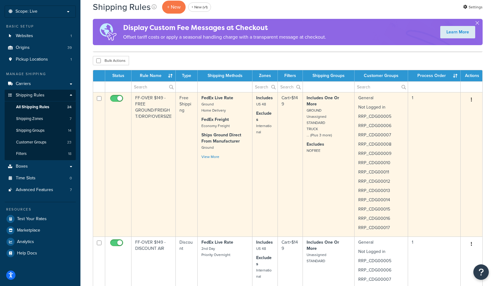
scroll to position [32, 0]
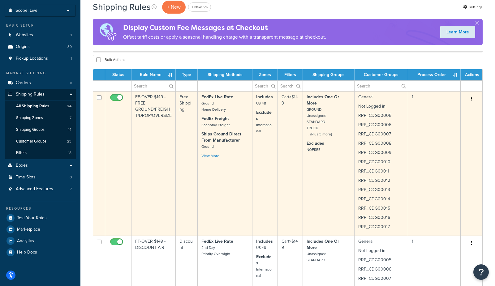
click at [235, 161] on td "FedEx Live Rate Ground Home Delivery FedEx Freight Economy Freight Ships Ground…" at bounding box center [225, 163] width 55 height 144
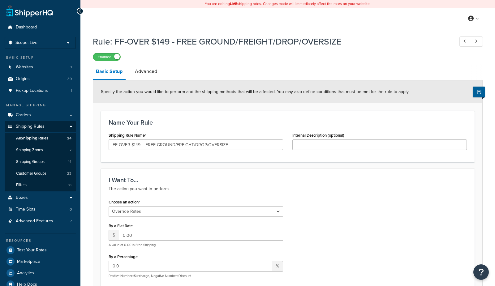
select select "OVERRIDE"
select select "SHIPPING_GROUP"
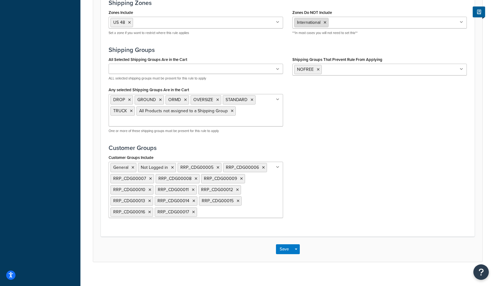
scroll to position [693, 0]
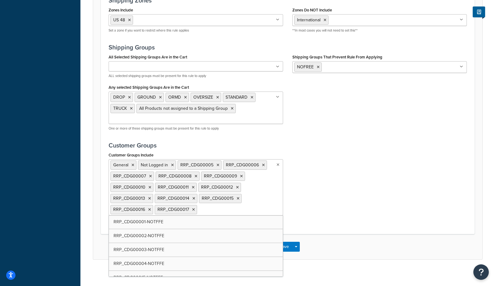
click at [245, 204] on ul "General Not Logged in RRP_CDG00005 RRP_CDG00006 RRP_CDG00007 RRP_CDG00008 RRP_C…" at bounding box center [196, 187] width 174 height 56
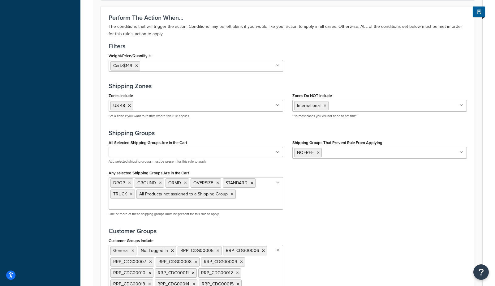
scroll to position [606, 0]
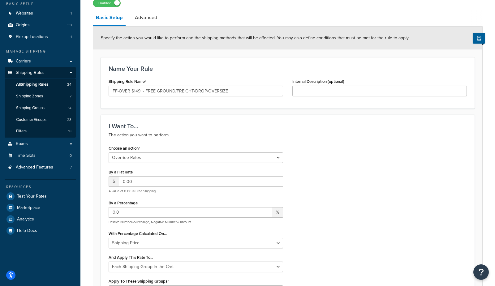
scroll to position [51, 0]
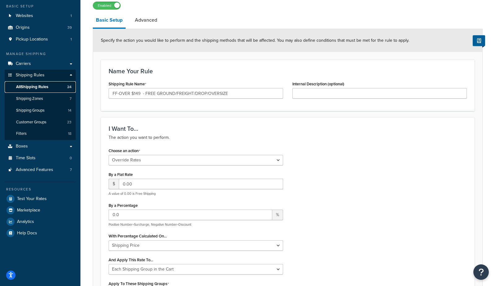
click at [31, 89] on span "All Shipping Rules" at bounding box center [32, 86] width 32 height 5
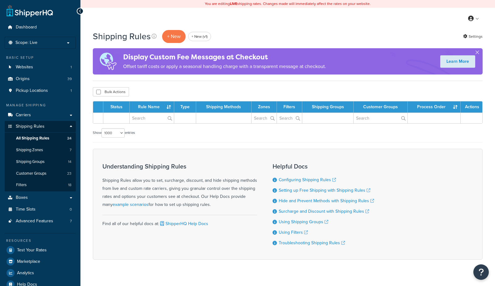
select select "1000"
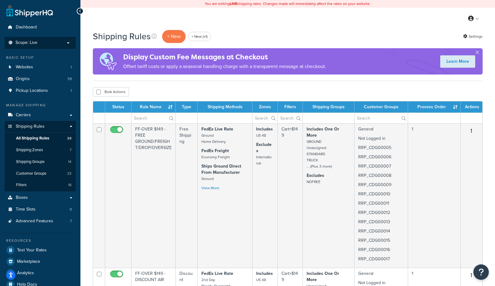
click at [39, 42] on p "Scope: Live" at bounding box center [40, 42] width 66 height 5
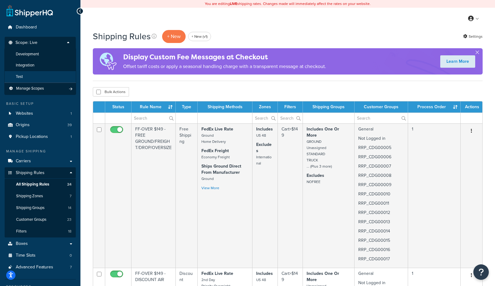
click at [35, 78] on li "Test" at bounding box center [40, 76] width 72 height 11
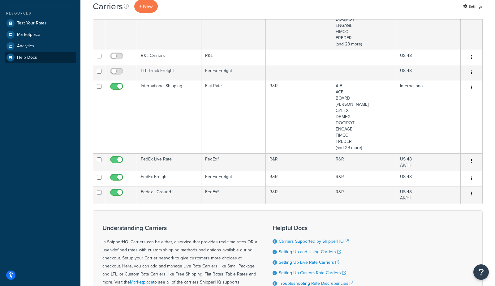
scroll to position [183, 0]
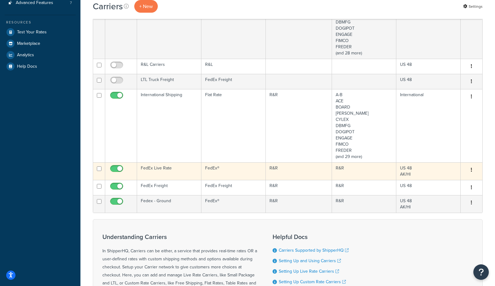
click at [157, 171] on td "FedEx Live Rate" at bounding box center [169, 171] width 64 height 18
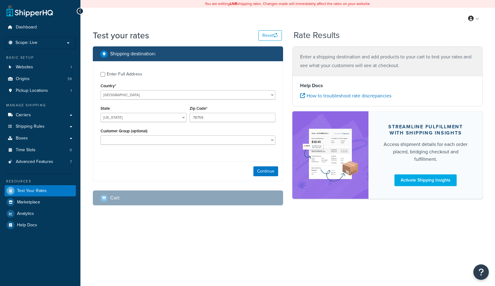
select select "[GEOGRAPHIC_DATA]"
click at [257, 171] on button "Continue" at bounding box center [265, 171] width 25 height 10
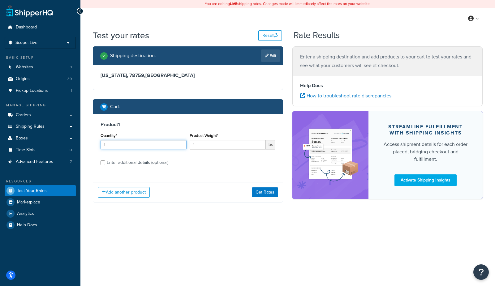
click at [135, 145] on input "1" at bounding box center [144, 144] width 86 height 9
click at [257, 195] on button "Get Rates" at bounding box center [265, 192] width 26 height 10
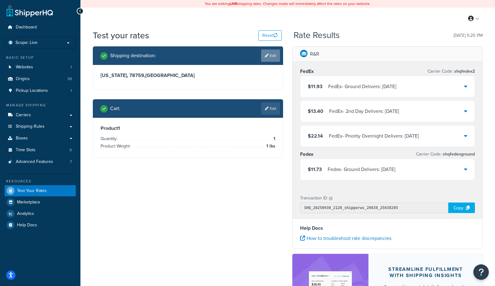
click at [274, 57] on link "Edit" at bounding box center [270, 55] width 19 height 12
select select "TX"
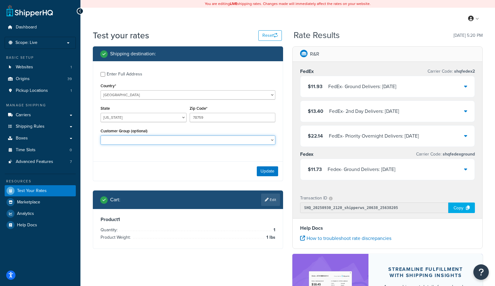
click at [152, 139] on select "General Not Logged in RRP_CDG00001-NOTFFE RRP_CDG00002-NOTFFE RRP_CDG00003-NOTF…" at bounding box center [188, 139] width 175 height 9
select select "General"
click at [101, 136] on select "General Not Logged in RRP_CDG00001-NOTFFE RRP_CDG00002-NOTFFE RRP_CDG00003-NOTF…" at bounding box center [188, 139] width 175 height 9
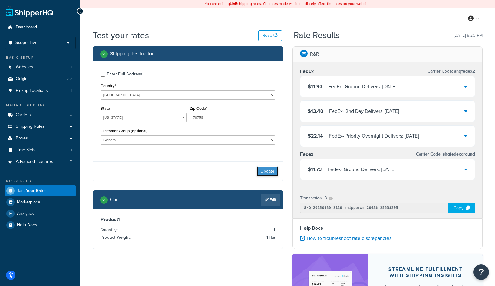
click at [273, 173] on button "Update" at bounding box center [267, 171] width 21 height 10
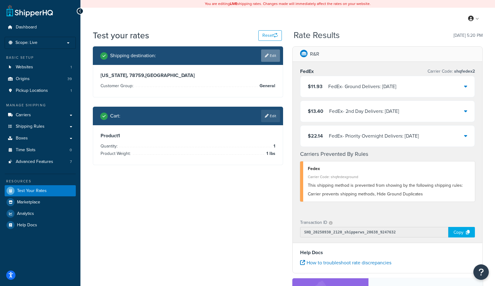
click at [269, 56] on link "Edit" at bounding box center [270, 55] width 19 height 12
select select "TX"
select select "General"
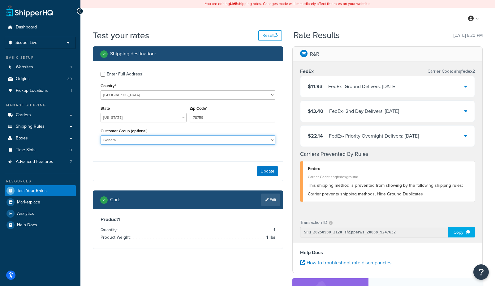
click at [195, 140] on select "General Not Logged in RRP_CDG00001-NOTFFE RRP_CDG00002-NOTFFE RRP_CDG00003-NOTF…" at bounding box center [188, 139] width 175 height 9
select select
click at [101, 136] on select "General Not Logged in RRP_CDG00001-NOTFFE RRP_CDG00002-NOTFFE RRP_CDG00003-NOTF…" at bounding box center [188, 139] width 175 height 9
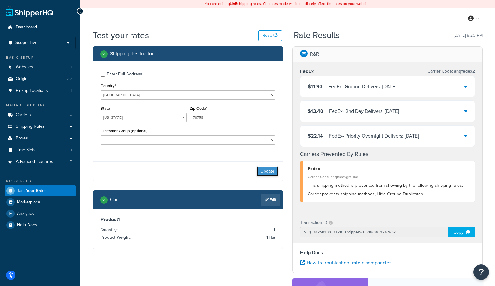
click at [264, 171] on button "Update" at bounding box center [267, 171] width 21 height 10
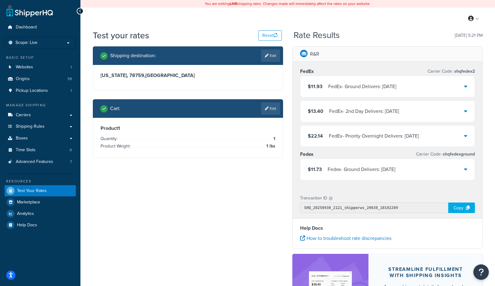
click at [337, 88] on div "FedEx - Ground Delivers: Mon, Oct 6" at bounding box center [362, 86] width 68 height 9
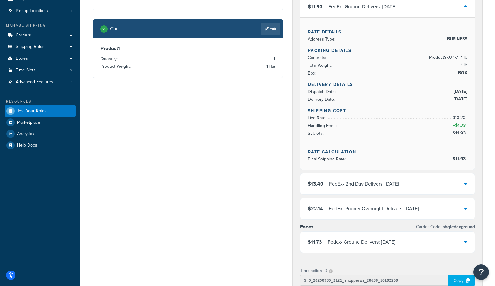
scroll to position [96, 0]
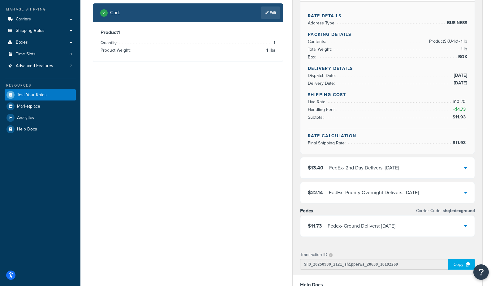
click at [359, 223] on div "Fedex - Ground Delivers: Mon, Oct 6" at bounding box center [362, 226] width 68 height 9
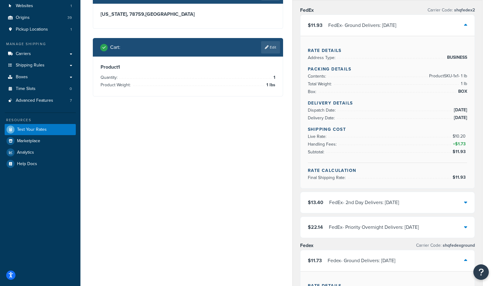
scroll to position [61, 0]
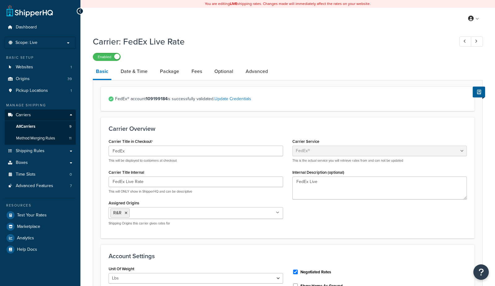
select select "fedEx"
select select "REGULAR_PICKUP"
select select "YOUR_PACKAGING"
click at [192, 70] on link "Fees" at bounding box center [196, 71] width 17 height 15
select select "package"
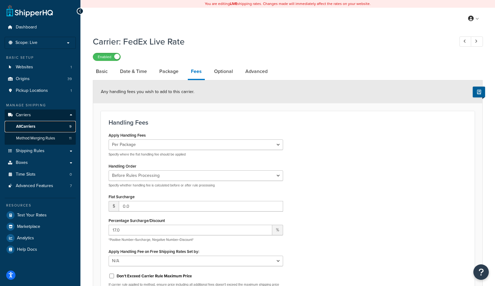
click at [52, 125] on link "All Carriers 9" at bounding box center [40, 126] width 71 height 11
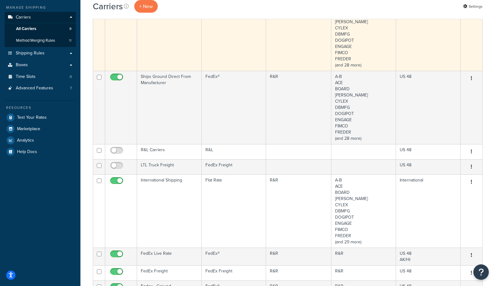
scroll to position [266, 0]
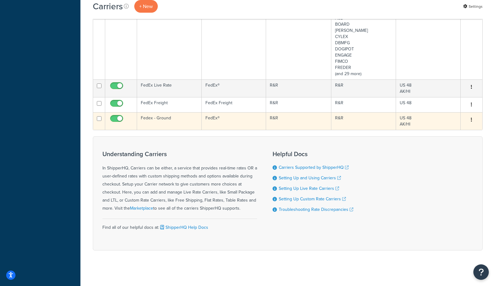
click at [165, 116] on td "Fedex - Ground" at bounding box center [169, 121] width 65 height 18
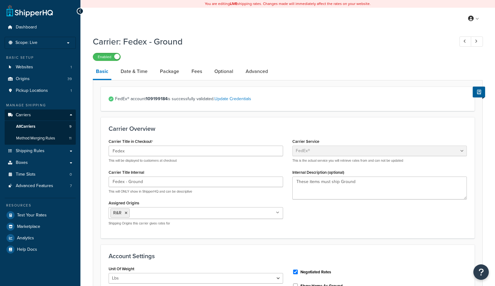
select select "fedEx"
select select "REGULAR_PICKUP"
select select "YOUR_PACKAGING"
click at [189, 72] on link "Fees" at bounding box center [196, 71] width 17 height 15
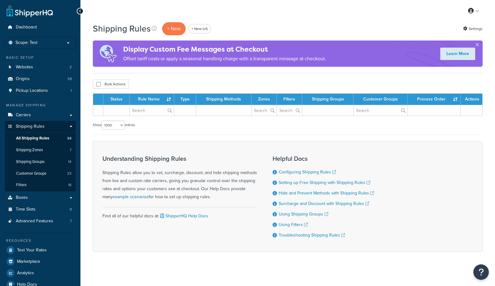
select select "1000"
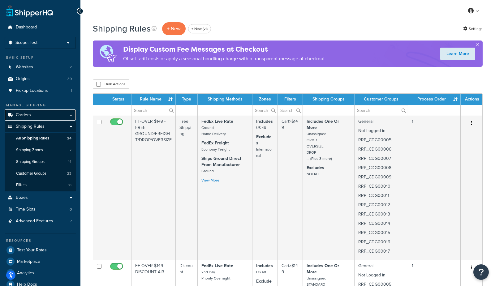
click at [28, 114] on span "Carriers" at bounding box center [23, 115] width 15 height 5
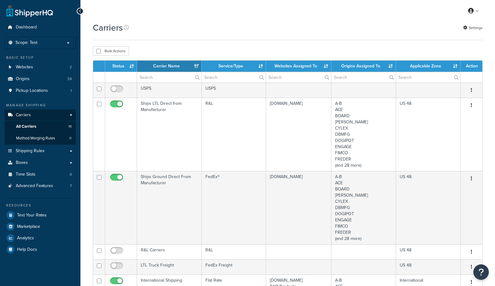
select select "15"
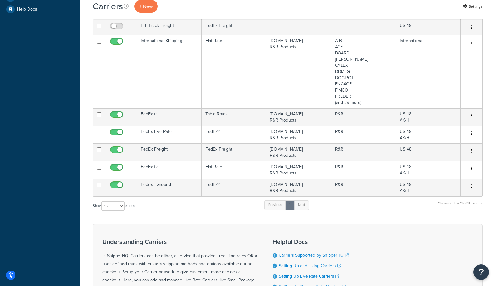
scroll to position [244, 0]
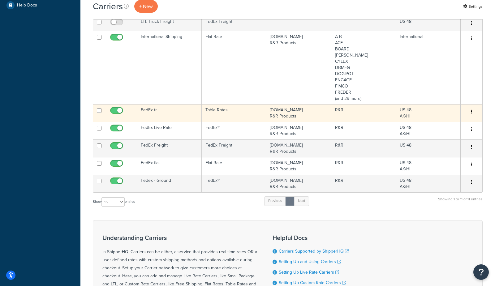
click at [163, 108] on td "FedEx tr" at bounding box center [169, 113] width 65 height 18
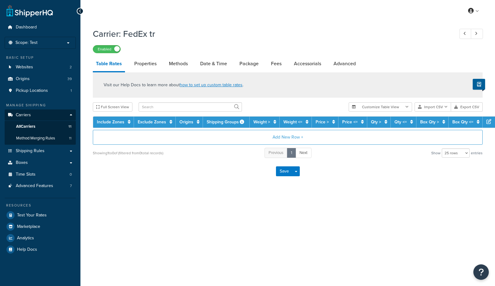
select select "25"
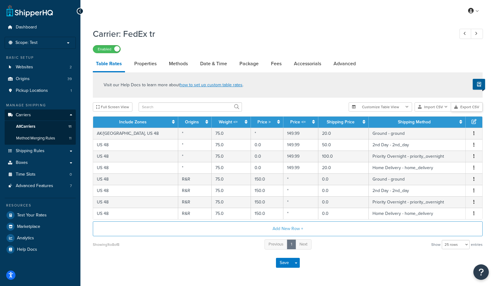
click at [475, 107] on button "Export CSV" at bounding box center [467, 106] width 32 height 9
click at [437, 105] on button "Import CSV" at bounding box center [433, 106] width 37 height 9
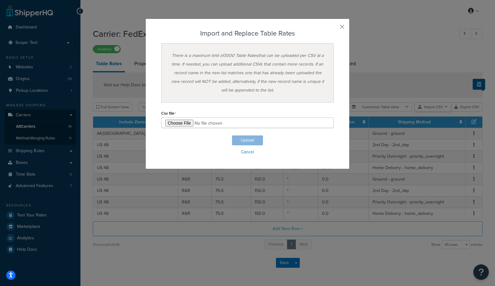
click at [436, 112] on div "Customize Table View Show all columns Show selected columns Import CSV Import a…" at bounding box center [416, 106] width 134 height 9
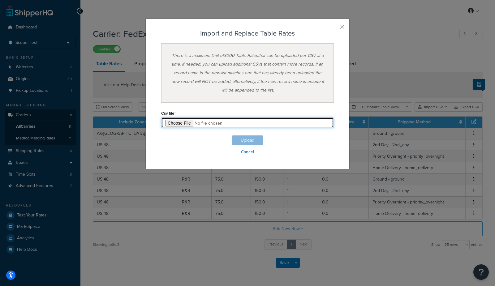
click at [182, 122] on input "file" at bounding box center [247, 123] width 173 height 11
type input "C:\fakepath\test.csv"
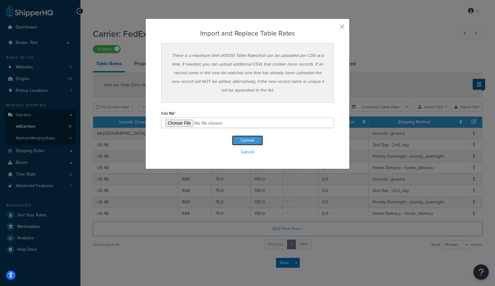
click at [242, 142] on button "Upload" at bounding box center [247, 140] width 31 height 10
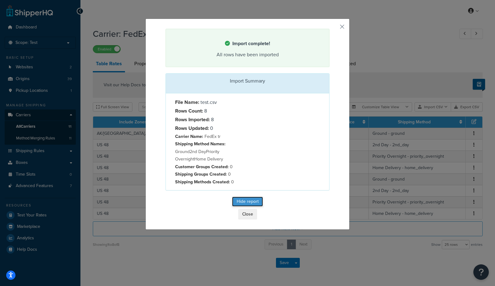
click at [253, 201] on button "Hide report" at bounding box center [247, 202] width 31 height 10
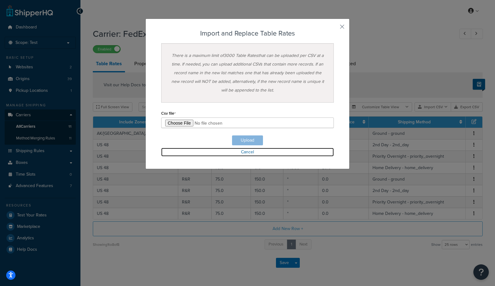
click at [246, 150] on link "Cancel" at bounding box center [247, 152] width 173 height 9
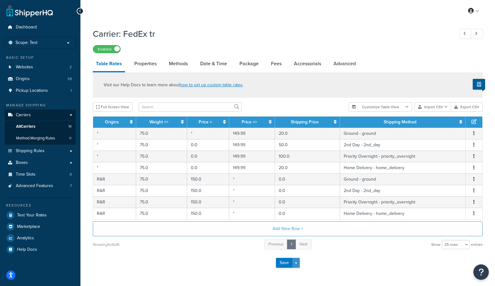
click at [295, 263] on span "button" at bounding box center [296, 263] width 2 height 1
click at [297, 272] on button "Save and Edit" at bounding box center [298, 274] width 45 height 13
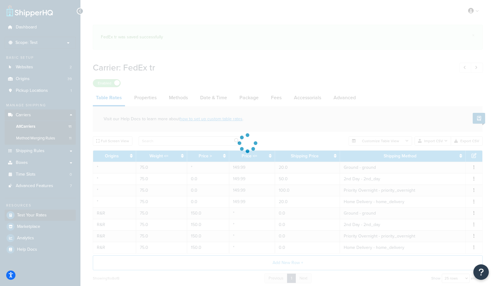
select select "25"
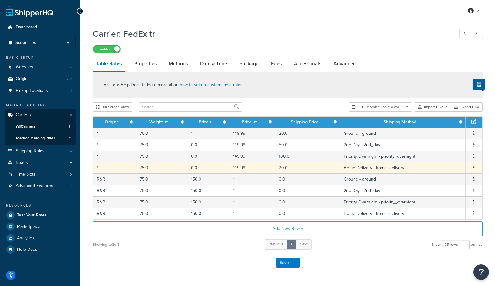
drag, startPoint x: 116, startPoint y: 177, endPoint x: 116, endPoint y: 168, distance: 8.7
click at [116, 183] on td "R&R" at bounding box center [114, 179] width 43 height 11
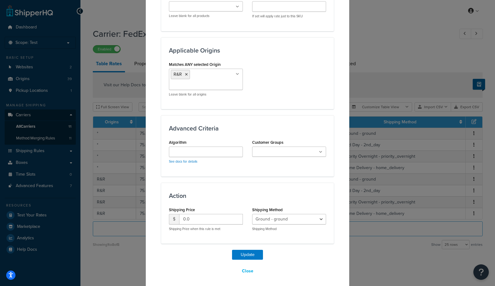
scroll to position [420, 0]
click at [187, 73] on icon at bounding box center [186, 74] width 3 height 4
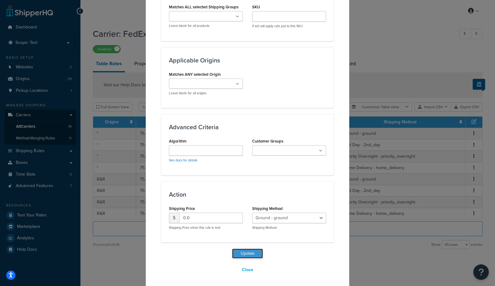
click at [247, 251] on button "Update" at bounding box center [247, 254] width 31 height 10
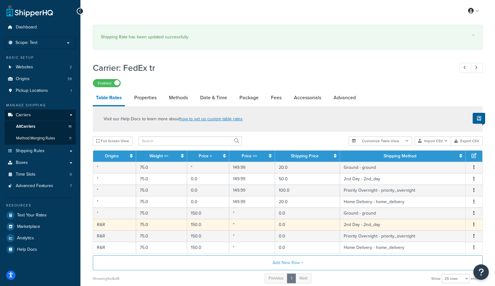
click at [116, 228] on td "R&R" at bounding box center [114, 224] width 43 height 11
select select "183345"
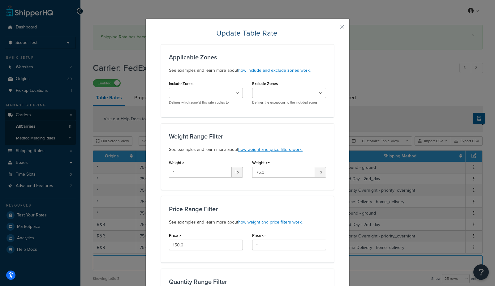
scroll to position [420, 0]
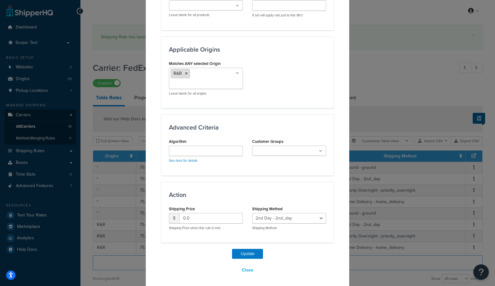
click at [185, 72] on icon at bounding box center [186, 74] width 3 height 4
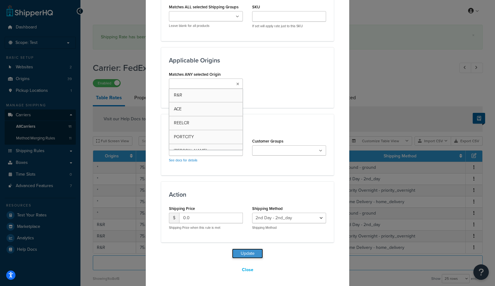
click at [246, 250] on button "Update" at bounding box center [247, 254] width 31 height 10
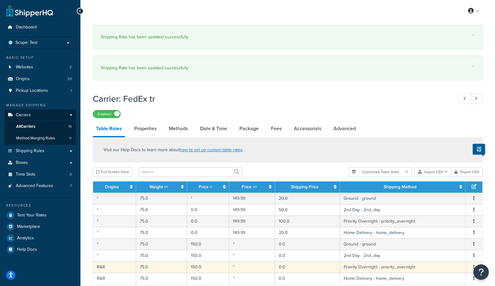
click at [119, 270] on td "R&R" at bounding box center [114, 266] width 43 height 11
select select "183346"
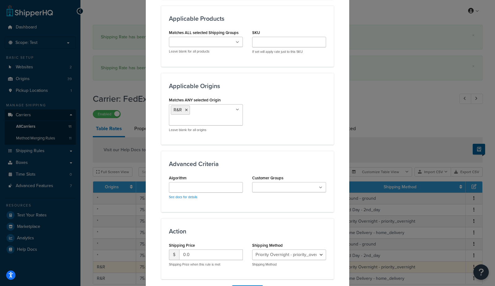
scroll to position [420, 0]
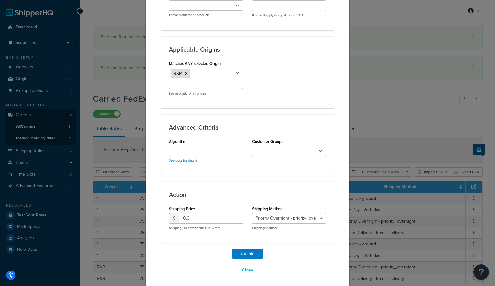
click at [186, 72] on icon at bounding box center [186, 74] width 3 height 4
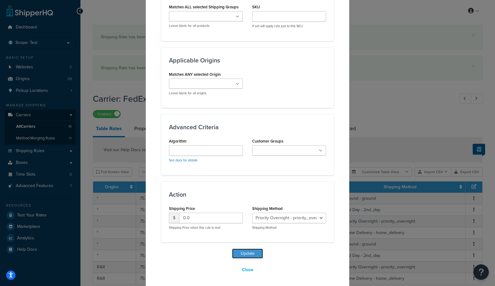
click at [245, 251] on button "Update" at bounding box center [247, 254] width 31 height 10
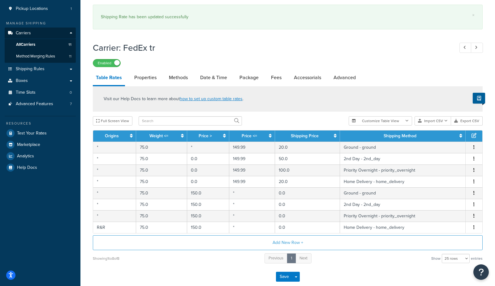
scroll to position [114, 0]
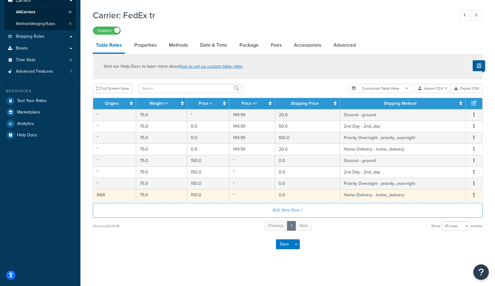
click at [112, 192] on td "R&R" at bounding box center [114, 194] width 43 height 11
select select "183347"
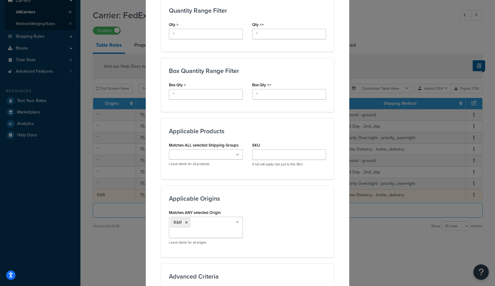
scroll to position [284, 0]
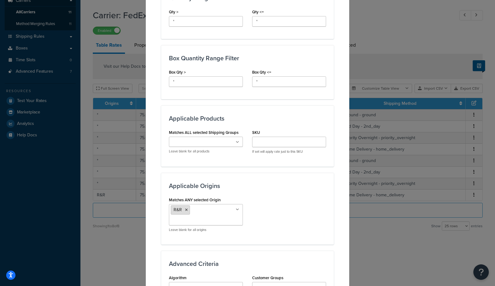
click at [186, 208] on icon at bounding box center [186, 210] width 3 height 4
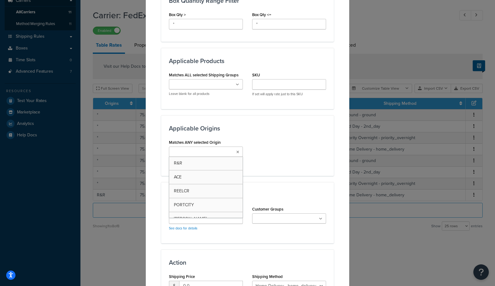
scroll to position [410, 0]
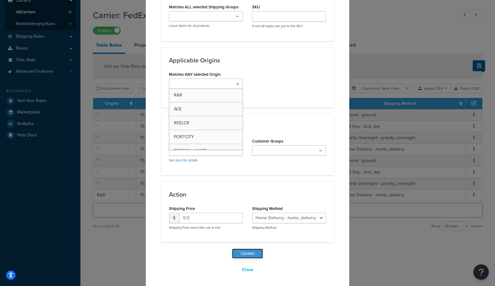
click at [242, 251] on button "Update" at bounding box center [247, 254] width 31 height 10
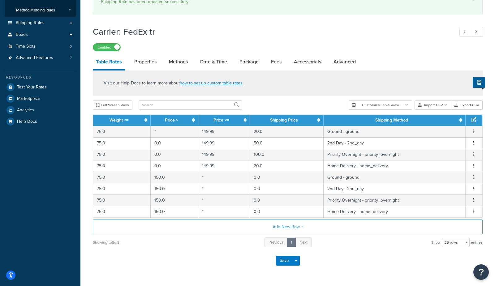
scroll to position [145, 0]
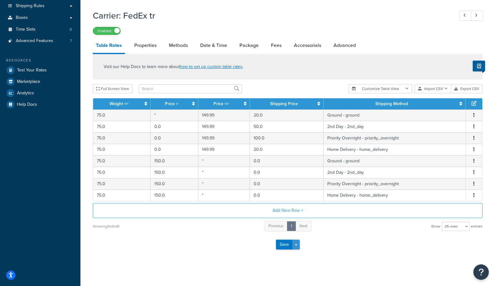
click at [298, 243] on button "Save Dropdown" at bounding box center [295, 245] width 7 height 10
click at [299, 254] on button "Save and Edit" at bounding box center [298, 256] width 45 height 13
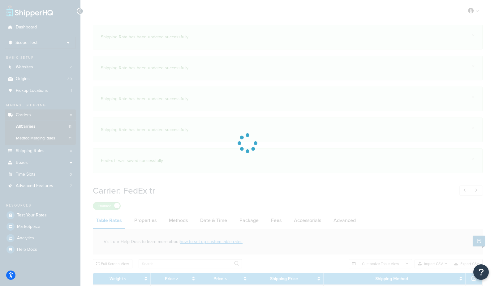
select select "25"
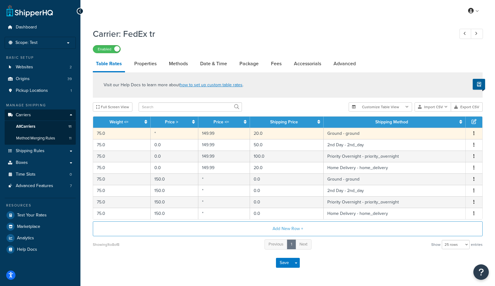
click at [121, 134] on td "75.0" at bounding box center [122, 133] width 58 height 11
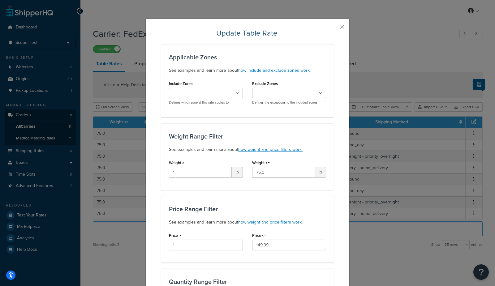
click at [334, 28] on button "button" at bounding box center [333, 29] width 2 height 2
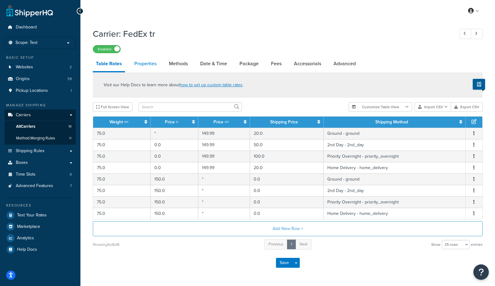
click at [148, 62] on link "Properties" at bounding box center [145, 63] width 28 height 15
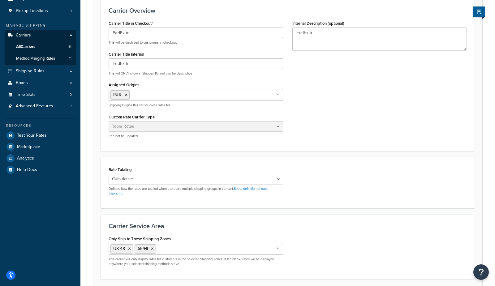
scroll to position [128, 0]
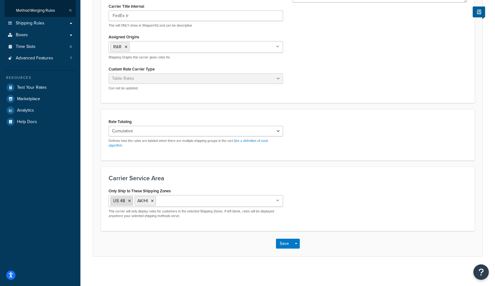
click at [129, 200] on icon at bounding box center [129, 201] width 3 height 4
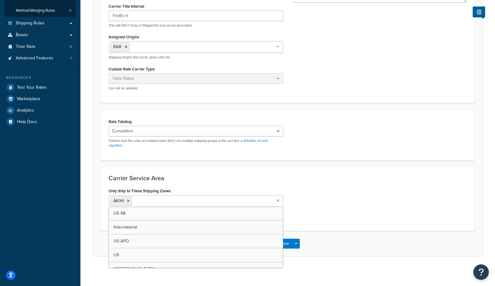
click at [129, 200] on icon at bounding box center [128, 201] width 3 height 4
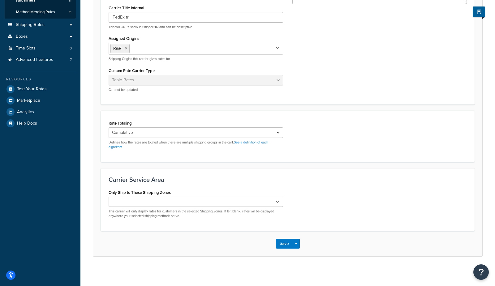
click at [325, 176] on h3 "Carrier Service Area" at bounding box center [288, 179] width 358 height 7
click at [300, 243] on div "Save Save Dropdown Save and Edit" at bounding box center [287, 243] width 389 height 25
click at [295, 243] on button "Save Dropdown" at bounding box center [295, 244] width 7 height 10
click at [295, 254] on button "Save and Edit" at bounding box center [298, 255] width 45 height 13
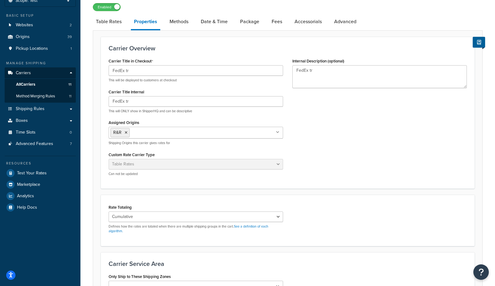
scroll to position [0, 0]
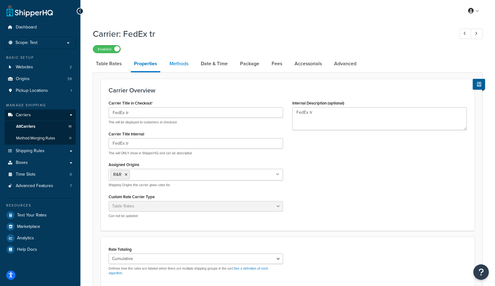
click at [181, 61] on link "Methods" at bounding box center [178, 63] width 25 height 15
select select "25"
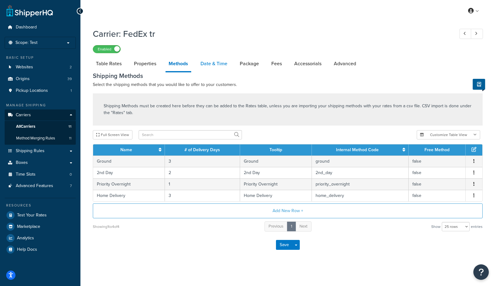
click at [219, 63] on link "Date & Time" at bounding box center [213, 63] width 33 height 15
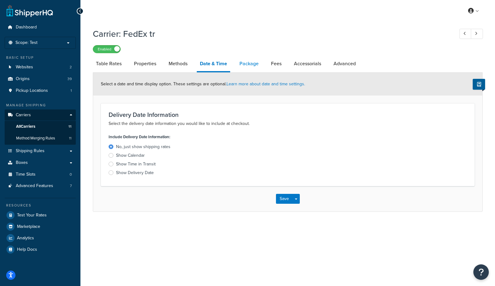
click at [249, 64] on link "Package" at bounding box center [248, 63] width 25 height 15
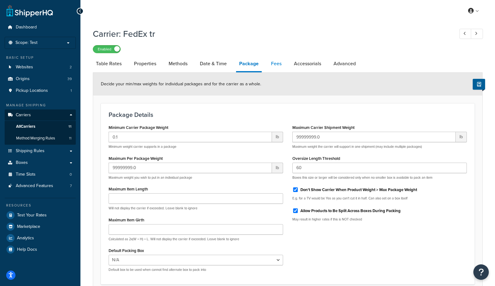
click at [273, 65] on link "Fees" at bounding box center [276, 63] width 17 height 15
select select "AFTER"
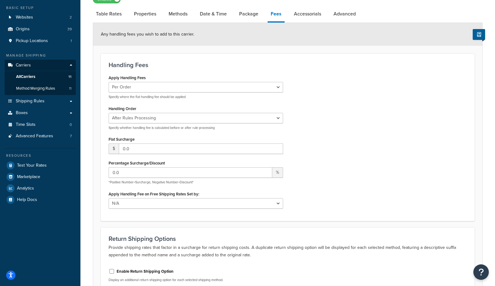
scroll to position [19, 0]
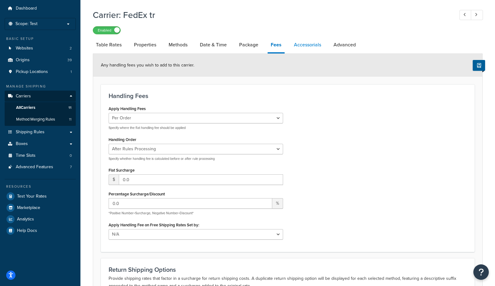
click at [304, 45] on link "Accessorials" at bounding box center [307, 44] width 33 height 15
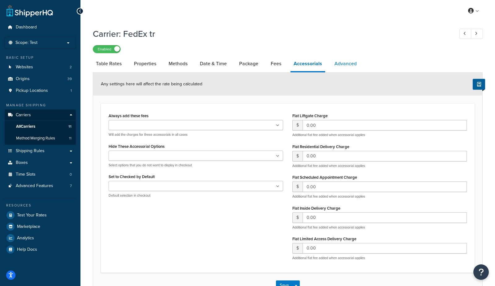
click at [345, 69] on link "Advanced" at bounding box center [345, 63] width 28 height 15
select select "false"
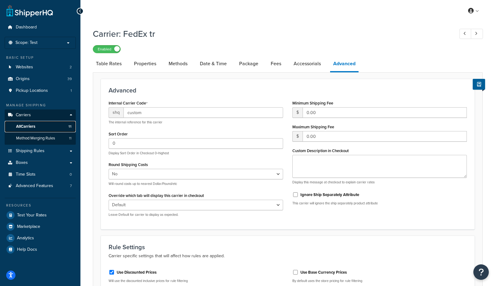
click at [32, 131] on link "All Carriers 11" at bounding box center [40, 126] width 71 height 11
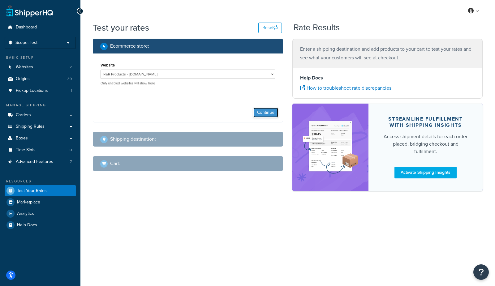
click at [260, 111] on button "Continue" at bounding box center [265, 113] width 25 height 10
select select "TX"
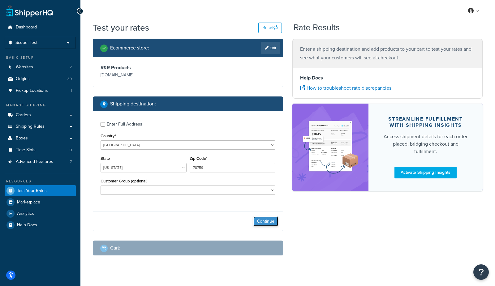
click at [267, 221] on button "Continue" at bounding box center [265, 222] width 25 height 10
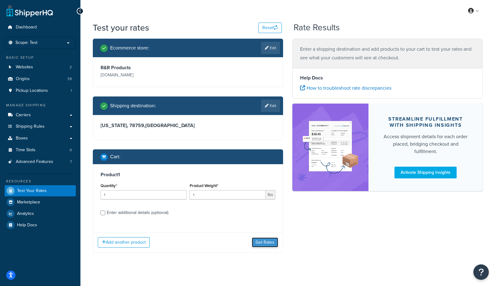
click at [265, 242] on button "Get Rates" at bounding box center [265, 243] width 26 height 10
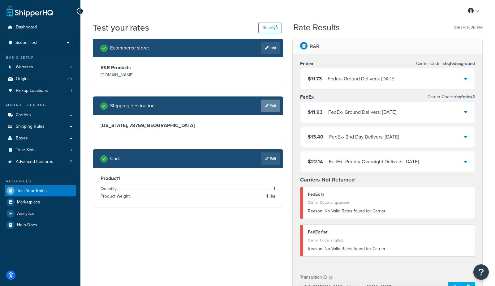
click at [265, 107] on link "Edit" at bounding box center [270, 106] width 19 height 12
select select "TX"
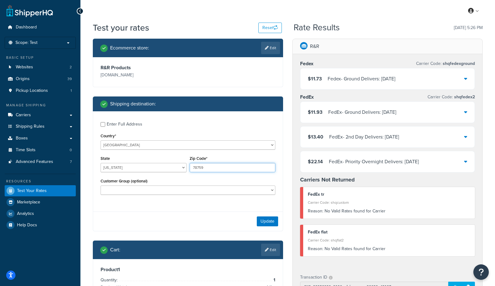
click at [217, 169] on input "78759" at bounding box center [233, 167] width 86 height 9
type input "75115"
click at [173, 228] on div "Update" at bounding box center [188, 221] width 190 height 19
click at [266, 224] on button "Update" at bounding box center [267, 222] width 21 height 10
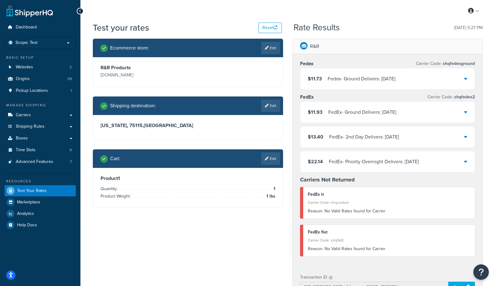
click at [272, 106] on link "Edit" at bounding box center [270, 106] width 19 height 12
select select "TX"
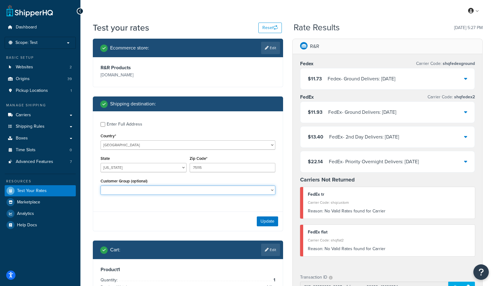
click at [144, 192] on select "General Not Logged in RRP_CDG00001-NOTFFE RRP_CDG00002-NOTFFE RRP_CDG00003-NOTF…" at bounding box center [188, 190] width 175 height 9
select select "General"
click at [101, 186] on select "General Not Logged in RRP_CDG00001-NOTFFE RRP_CDG00002-NOTFFE RRP_CDG00003-NOTF…" at bounding box center [188, 190] width 175 height 9
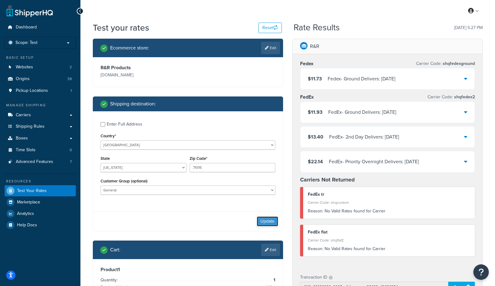
click at [264, 220] on button "Update" at bounding box center [267, 222] width 21 height 10
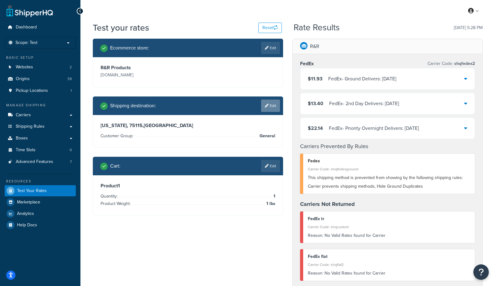
click at [271, 106] on link "Edit" at bounding box center [270, 106] width 19 height 12
select select "TX"
select select "General"
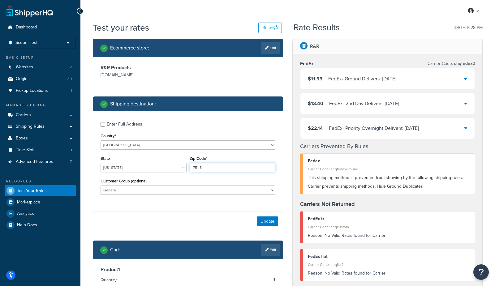
click at [209, 166] on input "75115" at bounding box center [233, 167] width 86 height 9
type input "78745"
click at [171, 223] on div "Update" at bounding box center [188, 221] width 190 height 19
click at [269, 228] on div "Update" at bounding box center [188, 221] width 190 height 19
click at [268, 223] on button "Update" at bounding box center [267, 222] width 21 height 10
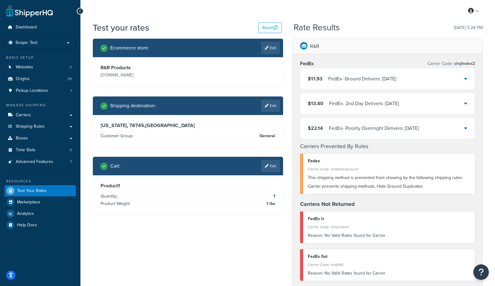
click at [277, 49] on link "Edit" at bounding box center [270, 48] width 19 height 12
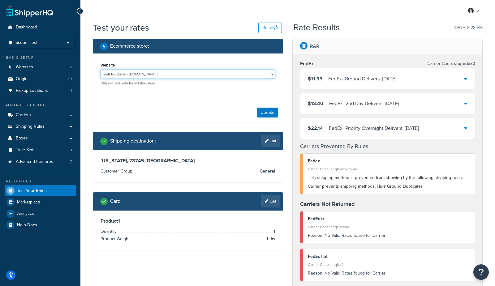
click at [165, 71] on select "R&R Products - mcprod.rrproducts.com Staging.rrproducts.com - www.staging.rrpro…" at bounding box center [188, 74] width 175 height 9
select select "422e58ff3903d93bda47771d72779453"
click at [101, 70] on select "R&R Products - mcprod.rrproducts.com Staging.rrproducts.com - www.staging.rrpro…" at bounding box center [188, 74] width 175 height 9
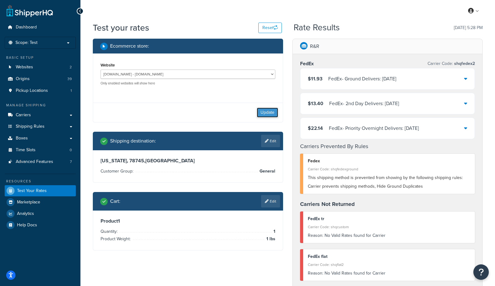
click at [266, 115] on button "Update" at bounding box center [267, 113] width 21 height 10
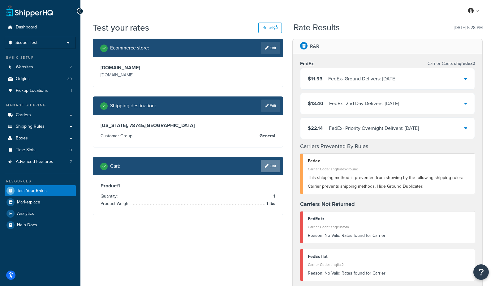
click at [270, 168] on link "Edit" at bounding box center [270, 166] width 19 height 12
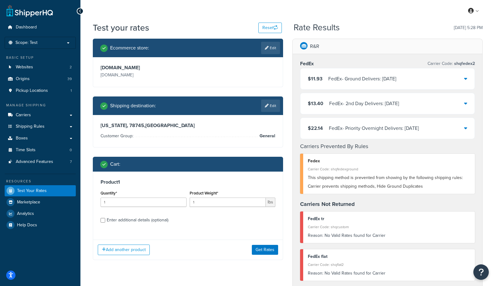
click at [127, 218] on div "Enter additional details (optional)" at bounding box center [138, 220] width 62 height 9
click at [105, 218] on input "Enter additional details (optional)" at bounding box center [103, 220] width 5 height 5
checkbox input "true"
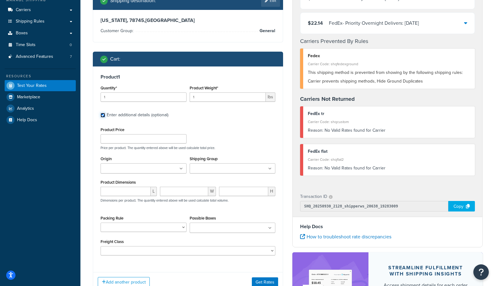
scroll to position [107, 0]
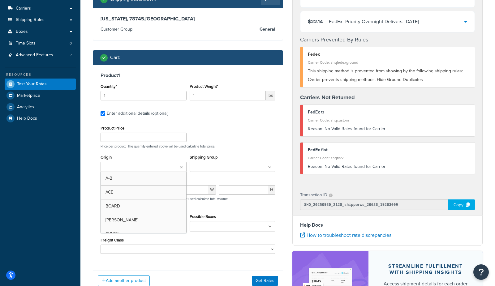
click at [123, 166] on input "Origin" at bounding box center [129, 167] width 55 height 7
type input "R&R"
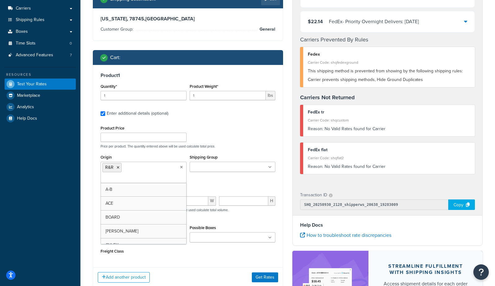
click at [71, 202] on div "Dashboard Scope: Test Basic Setup Websites 2 Origins 39 Pickup Locations 1 Mana…" at bounding box center [40, 134] width 80 height 482
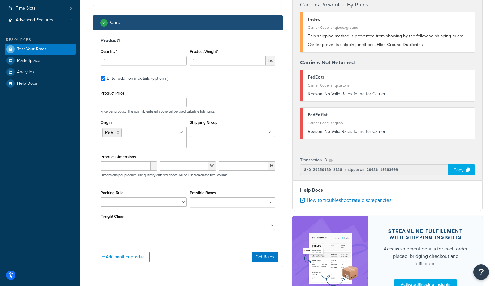
scroll to position [162, 0]
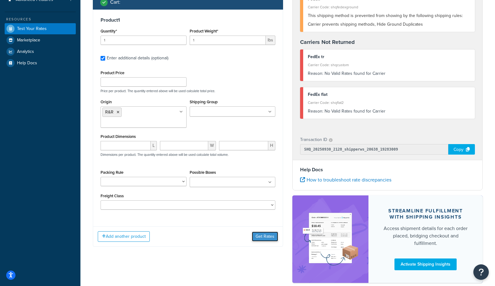
click at [260, 232] on button "Get Rates" at bounding box center [265, 237] width 26 height 10
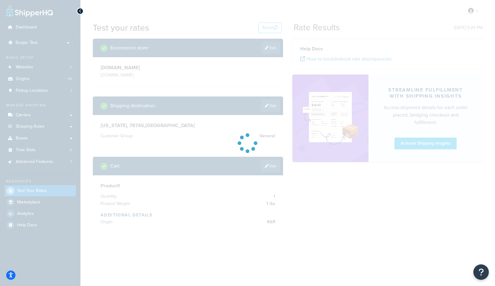
scroll to position [0, 0]
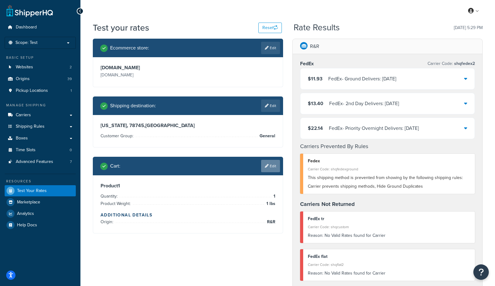
click at [275, 168] on link "Edit" at bounding box center [270, 166] width 19 height 12
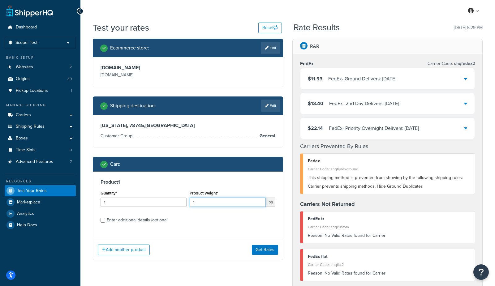
drag, startPoint x: 208, startPoint y: 203, endPoint x: 173, endPoint y: 194, distance: 35.9
click at [173, 194] on div "Quantity* 1 Product Weight* 1 lbs" at bounding box center [188, 200] width 178 height 23
type input "2"
click at [268, 251] on button "Get Rates" at bounding box center [265, 250] width 26 height 10
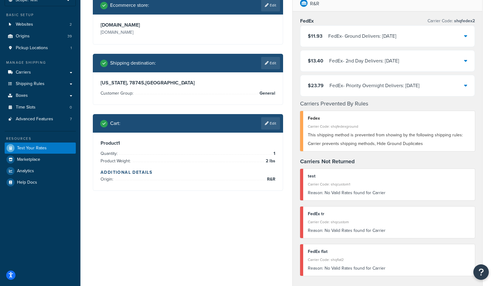
scroll to position [20, 0]
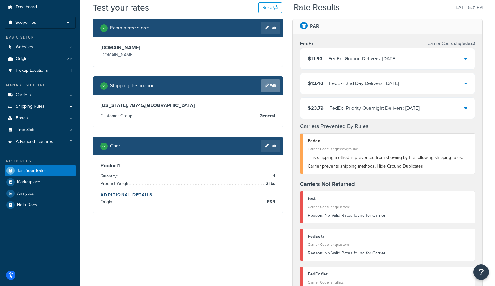
click at [271, 89] on link "Edit" at bounding box center [270, 86] width 19 height 12
select select "TX"
select select "General"
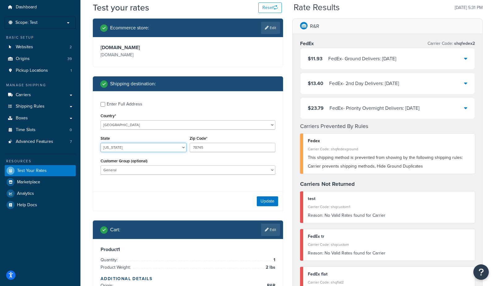
click at [129, 148] on select "Alabama Alaska American Samoa Arizona Arkansas Armed Forces Americas Armed Forc…" at bounding box center [144, 147] width 86 height 9
select select "CA"
click at [101, 143] on select "Alabama Alaska American Samoa Arizona Arkansas Armed Forces Americas Armed Forc…" at bounding box center [144, 147] width 86 height 9
type input "92108"
click at [123, 191] on div "Update" at bounding box center [188, 200] width 190 height 19
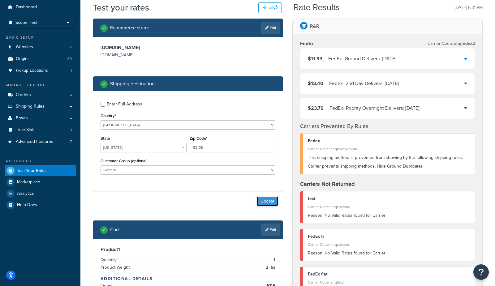
click at [269, 201] on button "Update" at bounding box center [267, 201] width 21 height 10
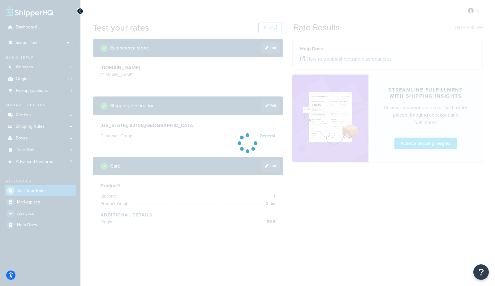
scroll to position [0, 0]
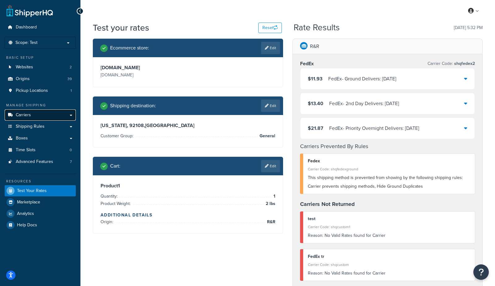
click at [27, 117] on span "Carriers" at bounding box center [23, 115] width 15 height 5
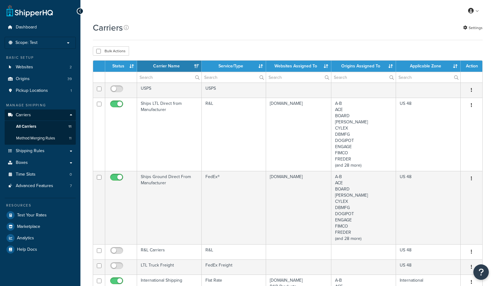
select select "15"
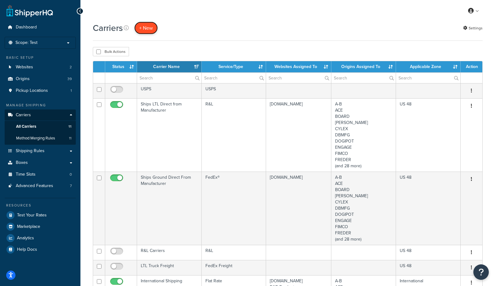
click at [147, 29] on button "+ New" at bounding box center [146, 28] width 24 height 13
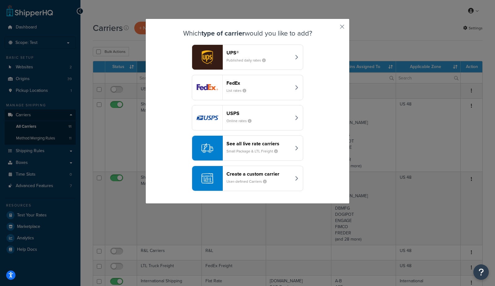
click at [251, 174] on header "Create a custom carrier" at bounding box center [258, 174] width 65 height 6
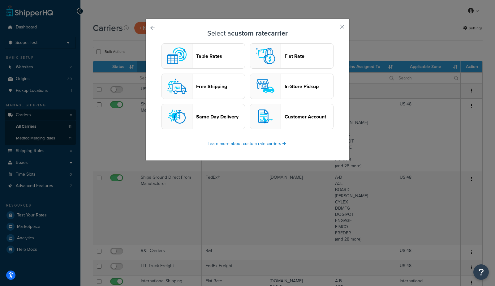
click at [208, 59] on header "Table Rates" at bounding box center [220, 56] width 49 height 6
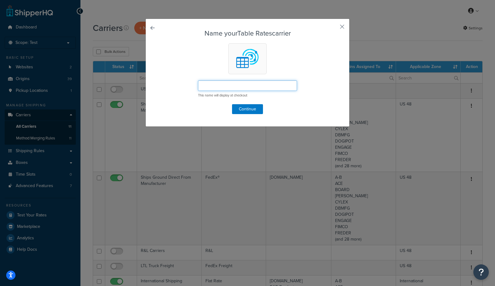
click at [217, 86] on input "text" at bounding box center [247, 85] width 99 height 11
type input "test"
click at [242, 110] on button "Continue" at bounding box center [247, 109] width 31 height 10
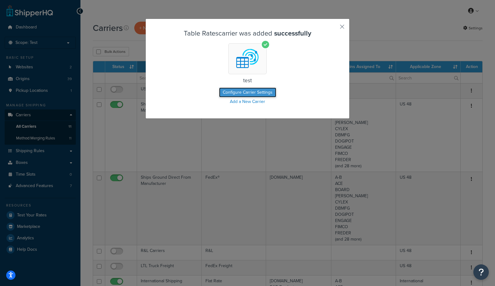
click at [242, 88] on button "Configure Carrier Settings" at bounding box center [247, 93] width 57 height 10
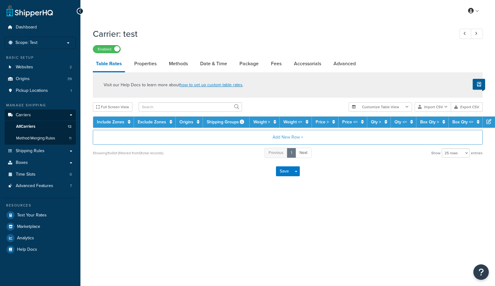
select select "25"
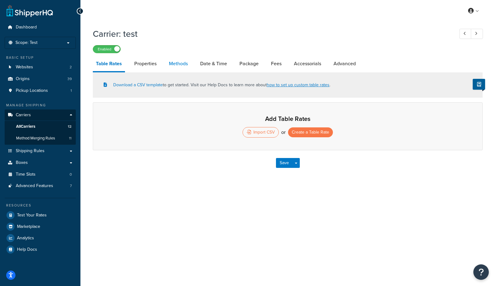
click at [182, 64] on link "Methods" at bounding box center [178, 63] width 25 height 15
select select "25"
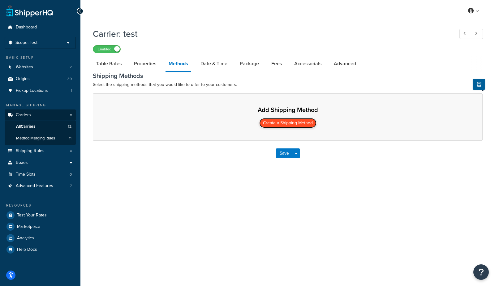
click at [273, 127] on button "Create a Shipping Method" at bounding box center [287, 123] width 57 height 10
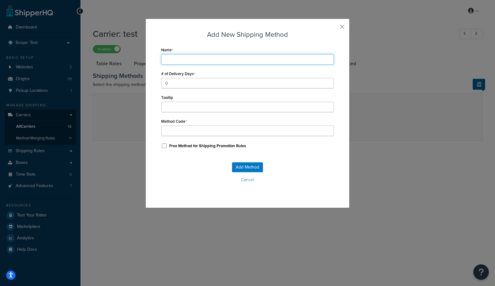
click at [195, 60] on input "Name" at bounding box center [247, 59] width 173 height 11
type input "t"
type input "te"
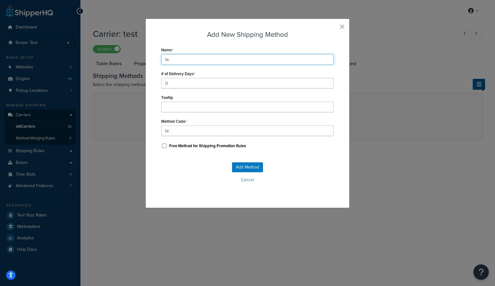
type input "tes"
type input "test"
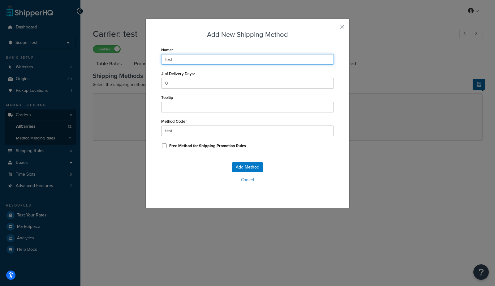
type input "test_"
type input "test g"
type input "test_g"
type input "test gr"
type input "test_gr"
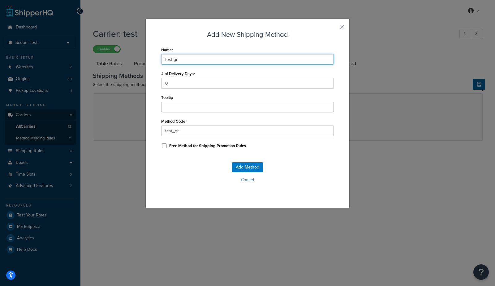
type input "test gro"
type input "test_gro"
type input "test grou"
type input "test_grou"
type input "test groun"
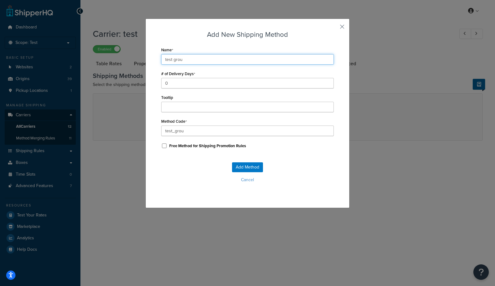
type input "test_groun"
type input "test ground"
type input "test_ground"
type input "test ground"
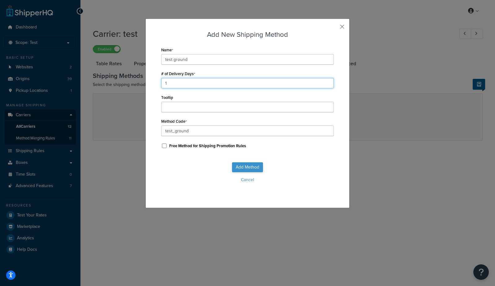
type input "1"
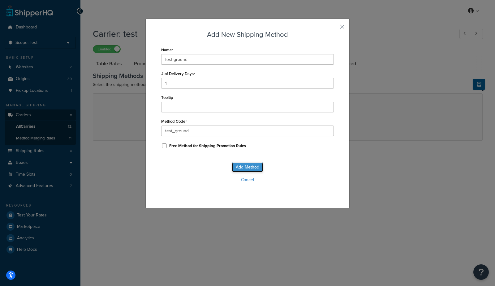
click at [251, 168] on button "Add Method" at bounding box center [247, 167] width 31 height 10
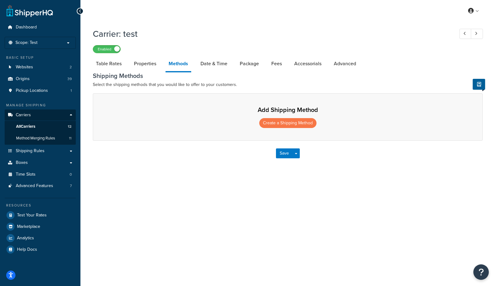
select select "25"
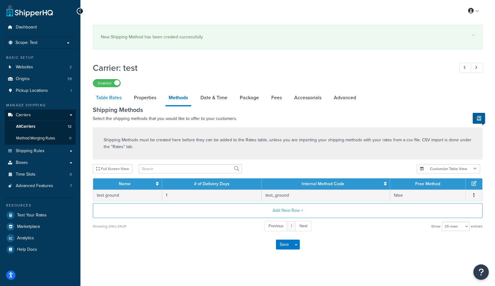
click at [111, 102] on link "Table Rates" at bounding box center [109, 97] width 32 height 15
select select "25"
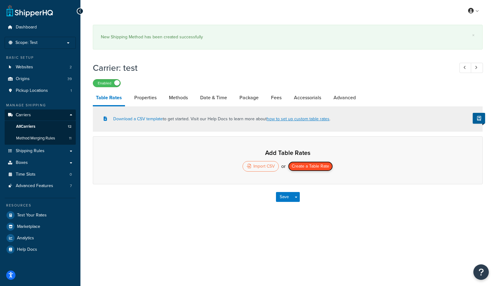
click at [299, 167] on button "Create a Table Rate" at bounding box center [310, 166] width 45 height 10
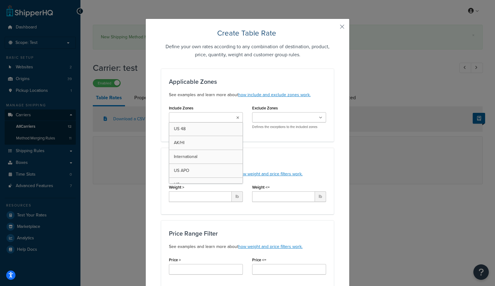
click at [220, 117] on ul at bounding box center [206, 117] width 74 height 10
click at [231, 94] on p "See examples and learn more about how include and exclude zones work." at bounding box center [247, 94] width 157 height 7
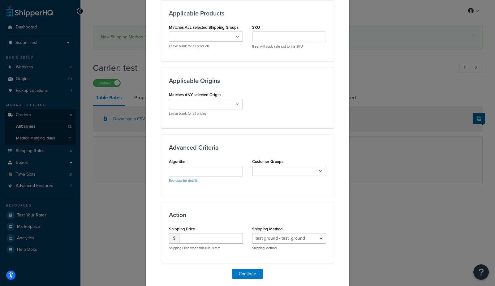
scroll to position [434, 0]
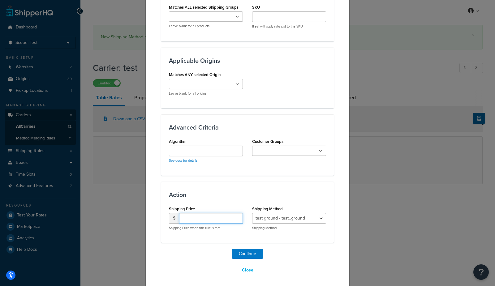
click at [205, 214] on input "number" at bounding box center [211, 218] width 64 height 11
type input "1"
click at [249, 251] on button "Continue" at bounding box center [247, 254] width 31 height 10
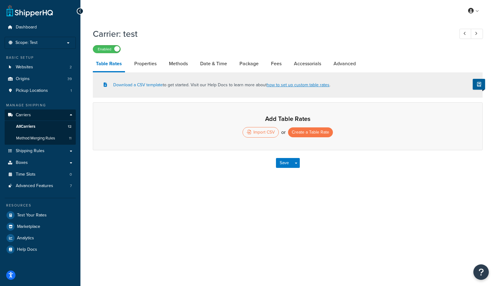
select select "25"
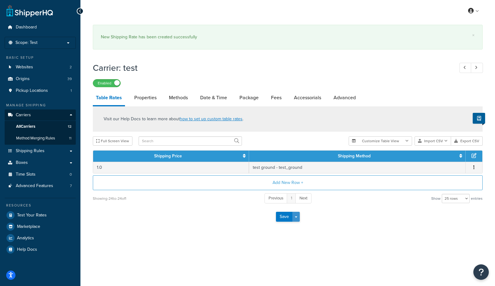
click at [299, 217] on button "Save Dropdown" at bounding box center [295, 217] width 7 height 10
click at [298, 229] on button "Save and Edit" at bounding box center [298, 228] width 45 height 13
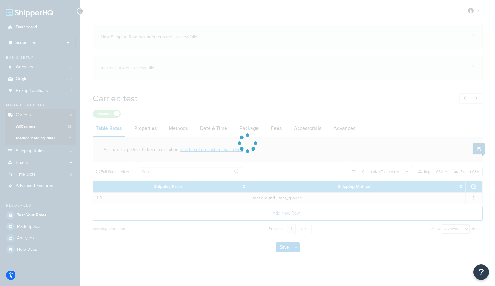
select select "25"
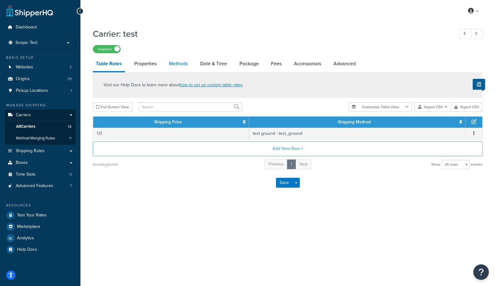
click at [180, 65] on link "Methods" at bounding box center [178, 63] width 25 height 15
select select "25"
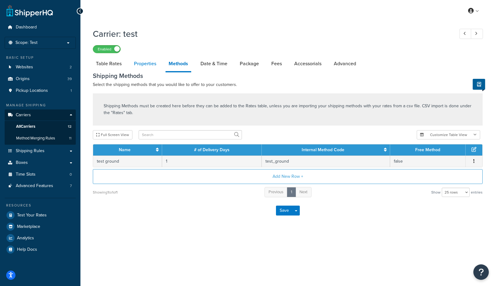
click at [143, 59] on link "Properties" at bounding box center [145, 63] width 28 height 15
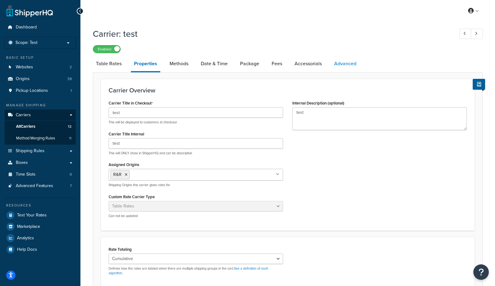
click at [340, 71] on link "Advanced" at bounding box center [345, 63] width 28 height 15
select select "false"
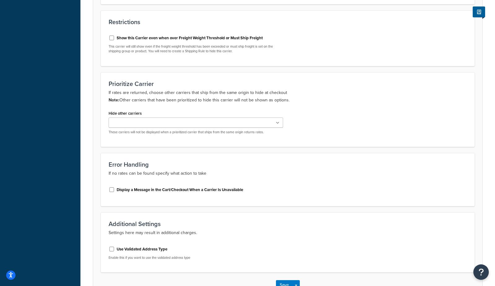
scroll to position [311, 0]
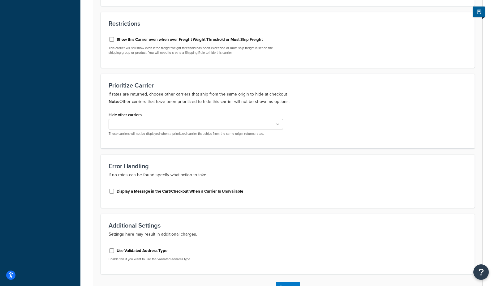
click at [148, 39] on label "Show this Carrier even when over Freight Weight Threshold or Must Ship Freight" at bounding box center [190, 40] width 146 height 6
click at [115, 39] on input "Show this Carrier even when over Freight Weight Threshold or Must Ship Freight" at bounding box center [112, 39] width 6 height 5
checkbox input "true"
click at [137, 249] on label "Use Validated Address Type" at bounding box center [142, 251] width 51 height 6
click at [115, 249] on input "Use Validated Address Type" at bounding box center [112, 250] width 6 height 5
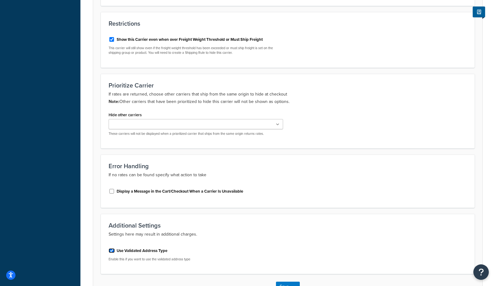
checkbox input "true"
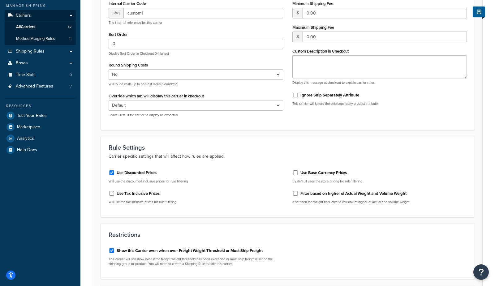
scroll to position [44, 0]
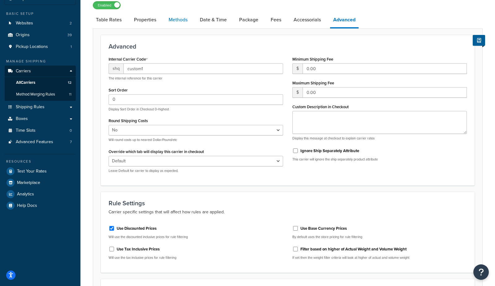
click at [170, 20] on link "Methods" at bounding box center [178, 19] width 25 height 15
select select "25"
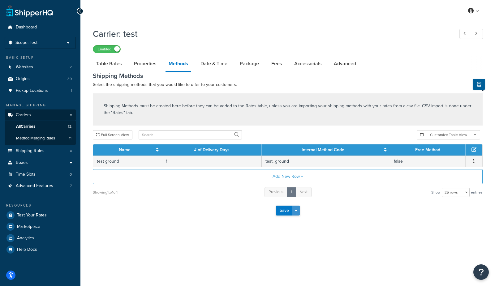
click at [299, 211] on button "Save Dropdown" at bounding box center [295, 211] width 7 height 10
click at [298, 220] on button "Save and Edit" at bounding box center [298, 222] width 45 height 13
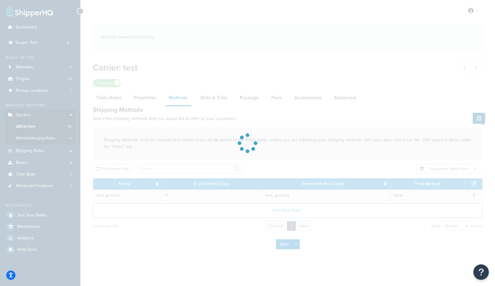
select select "25"
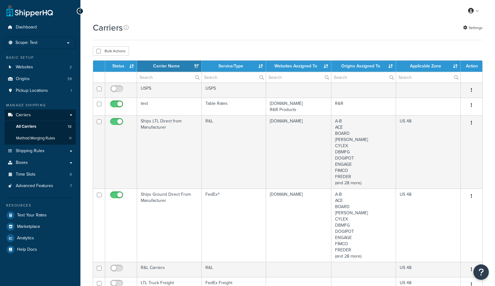
select select "15"
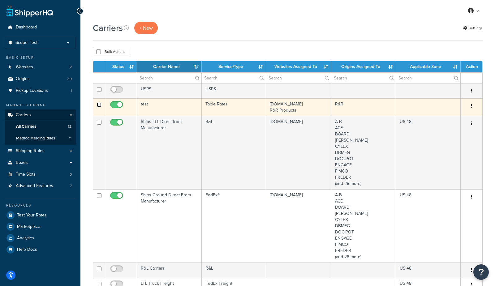
click at [100, 105] on input "checkbox" at bounding box center [99, 104] width 5 height 5
checkbox input "true"
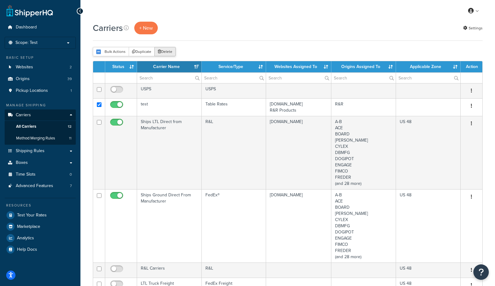
click at [166, 50] on button "Delete" at bounding box center [164, 51] width 21 height 9
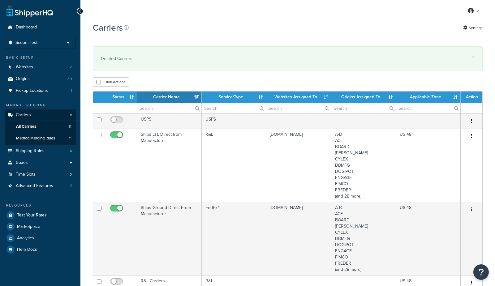
select select "15"
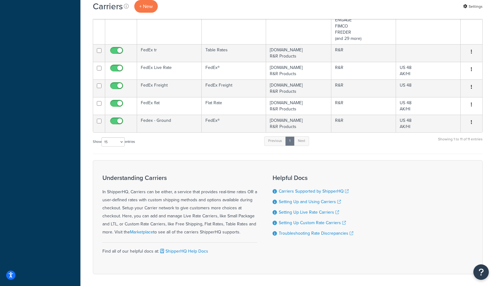
scroll to position [337, 0]
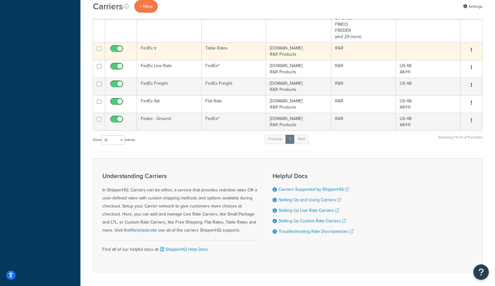
click at [165, 45] on td "FedEx tr" at bounding box center [169, 51] width 65 height 18
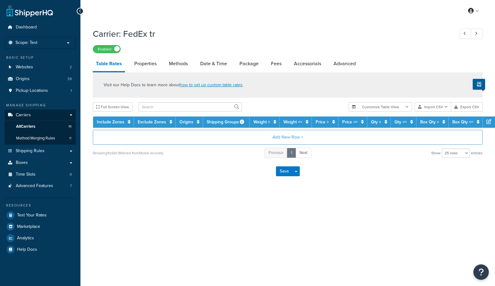
select select "25"
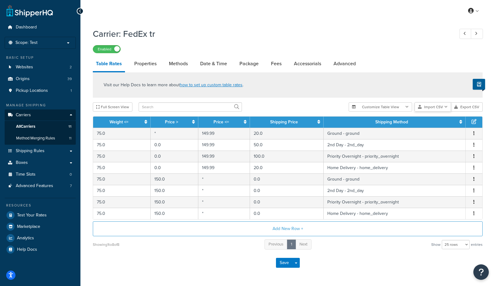
click at [434, 110] on button "Import CSV" at bounding box center [433, 106] width 37 height 9
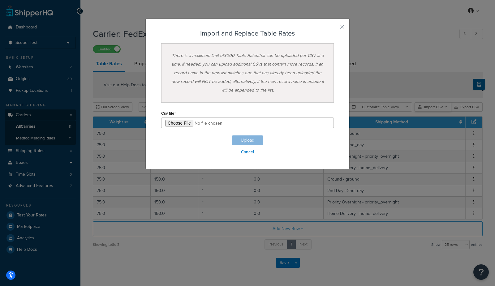
click at [436, 112] on div "Customize Table View Show all columns Show selected columns Import CSV Import a…" at bounding box center [416, 106] width 134 height 9
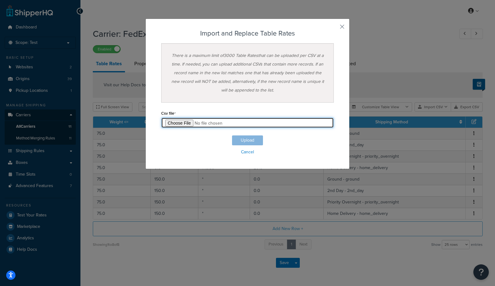
click at [177, 124] on input "file" at bounding box center [247, 123] width 173 height 11
type input "C:\fakepath\Table Rate Export-2025-09-30 0924.csv"
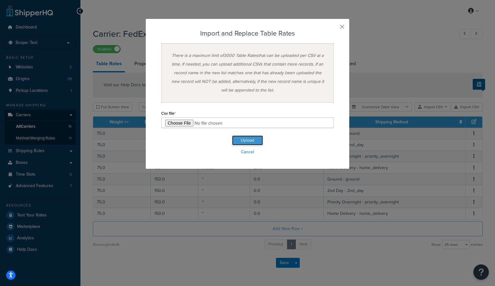
click at [249, 140] on button "Upload" at bounding box center [247, 140] width 31 height 10
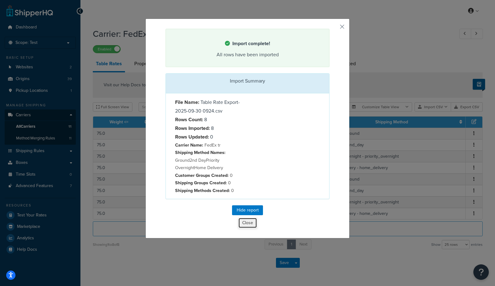
click at [251, 218] on button "Close" at bounding box center [247, 223] width 19 height 11
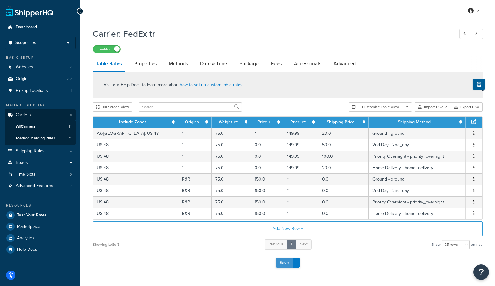
click at [283, 264] on button "Save" at bounding box center [284, 263] width 17 height 10
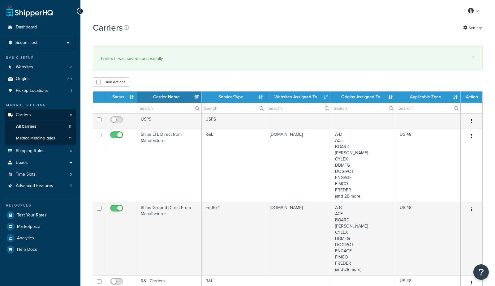
select select "15"
